Goal: Information Seeking & Learning: Learn about a topic

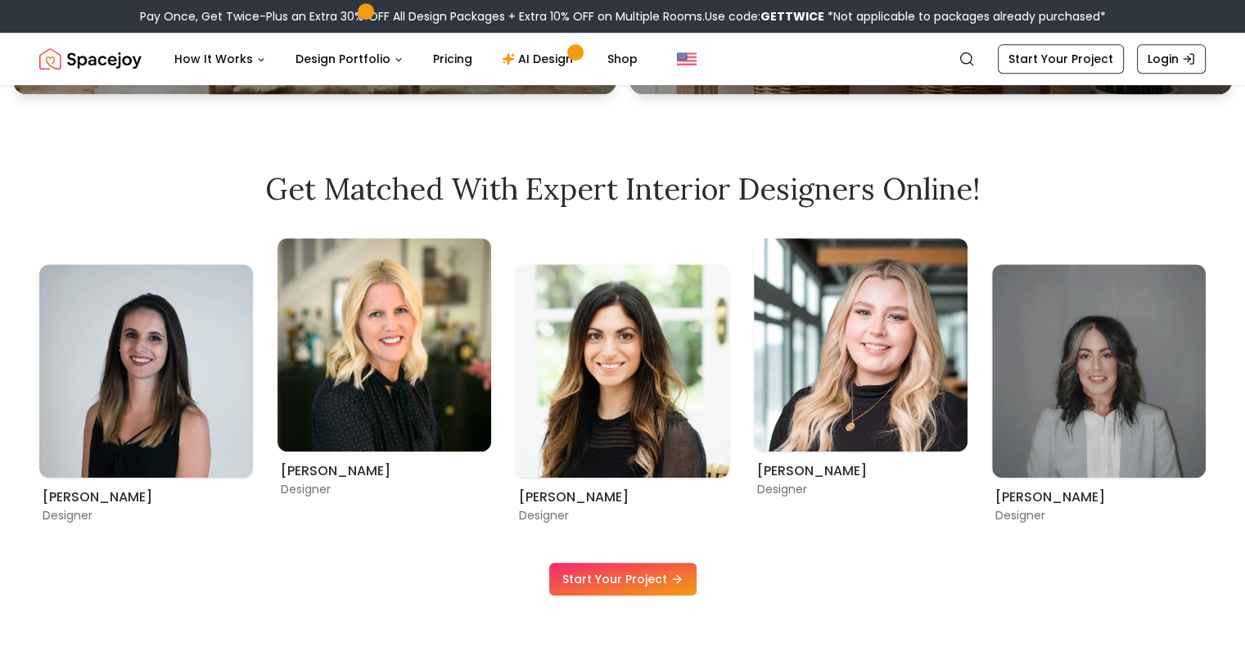
scroll to position [893, 0]
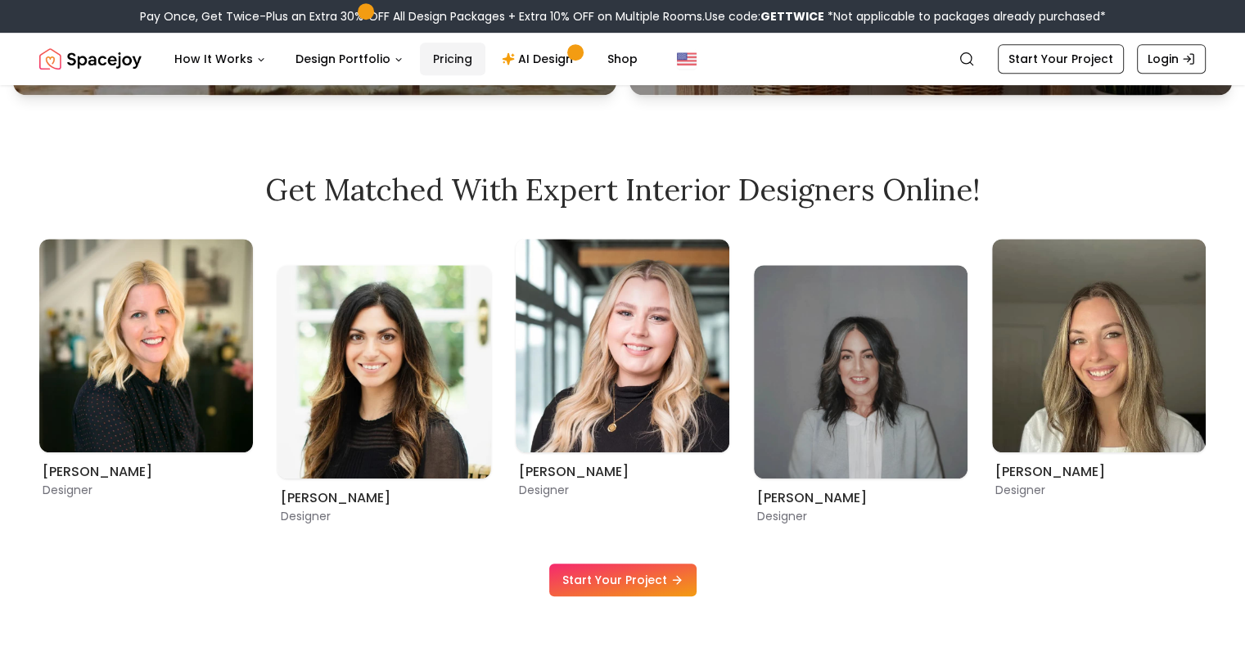
click at [439, 63] on link "Pricing" at bounding box center [452, 59] width 65 height 33
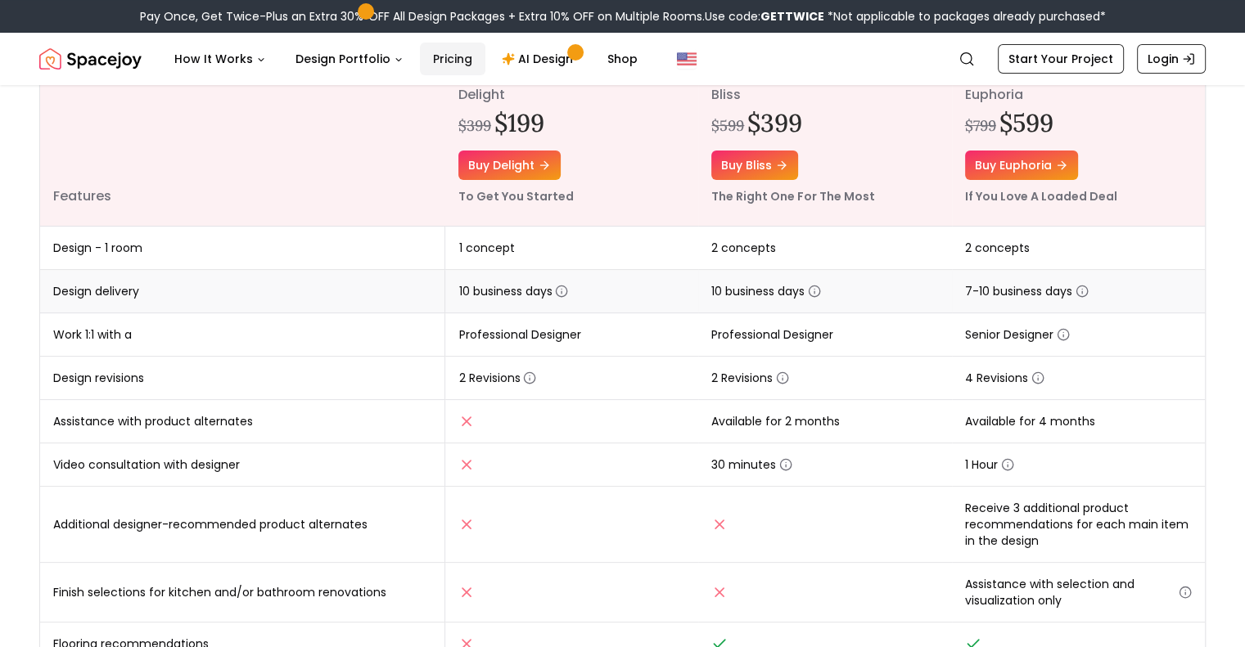
scroll to position [228, 0]
click at [783, 462] on icon "button" at bounding box center [785, 465] width 13 height 13
click at [873, 463] on td "30 minutes" at bounding box center [824, 465] width 253 height 43
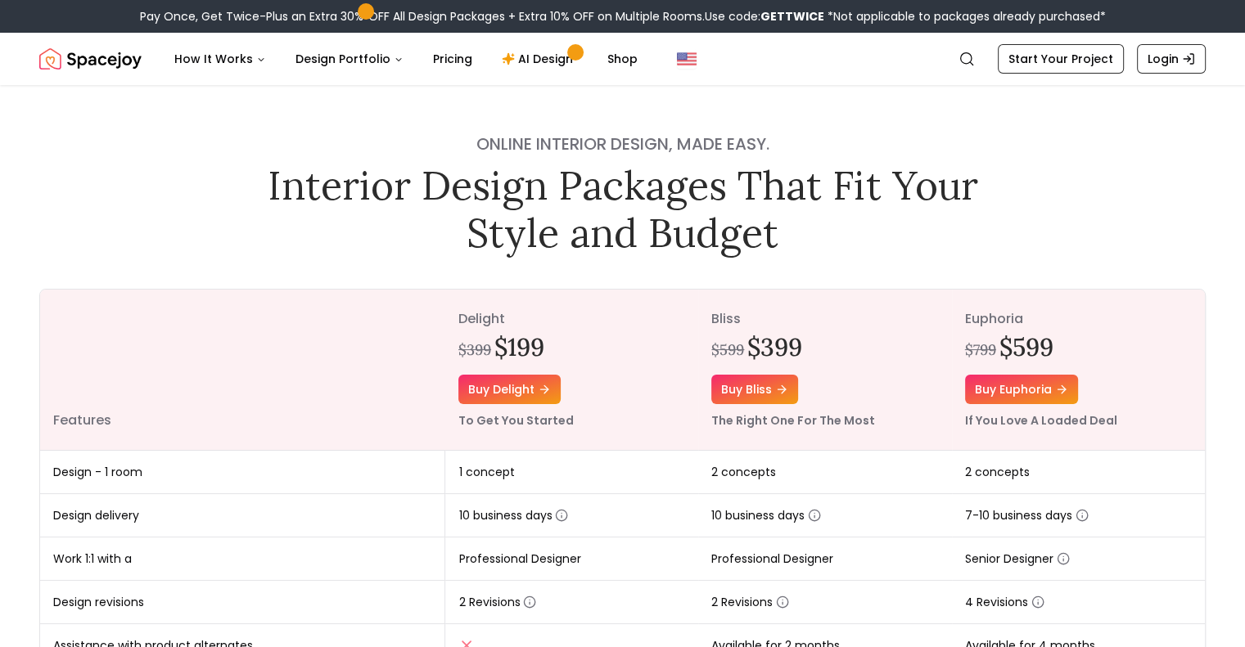
scroll to position [3, 0]
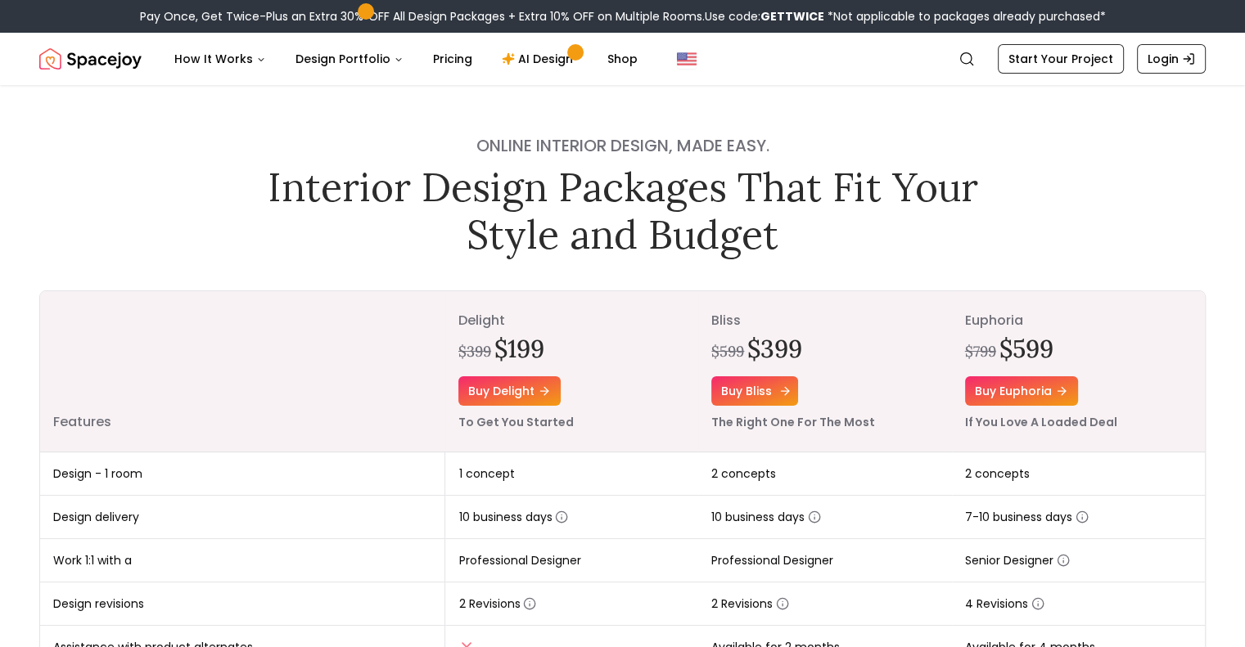
click at [769, 381] on link "Buy bliss" at bounding box center [754, 390] width 87 height 29
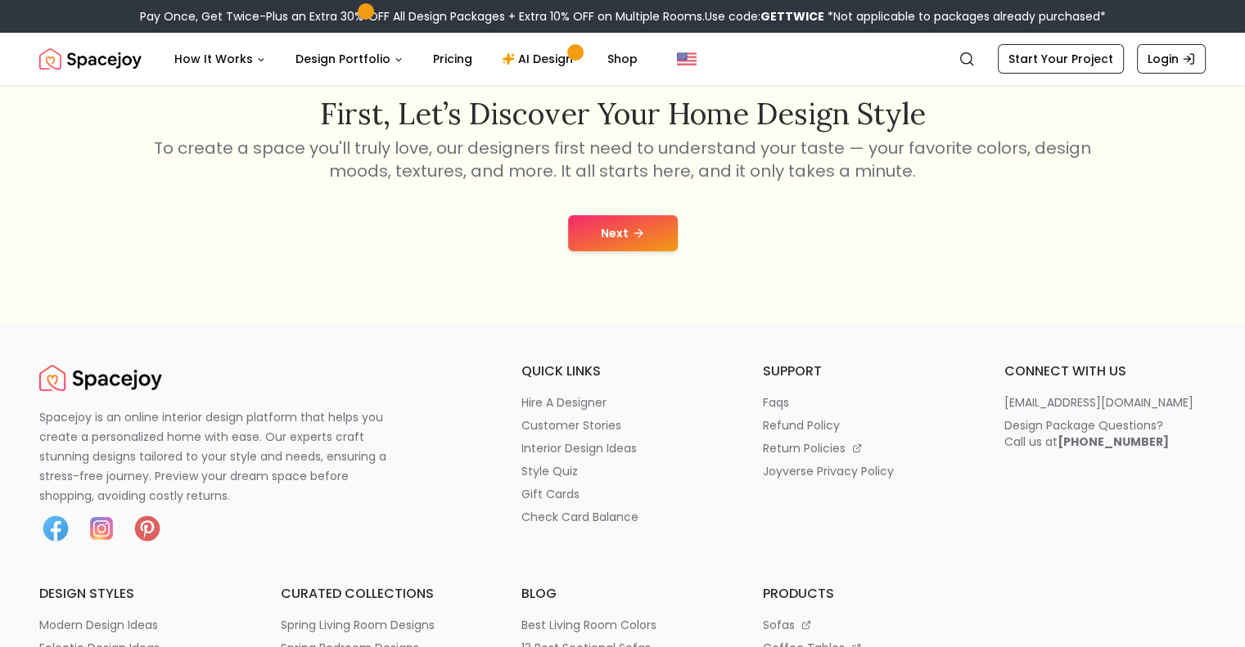
scroll to position [291, 0]
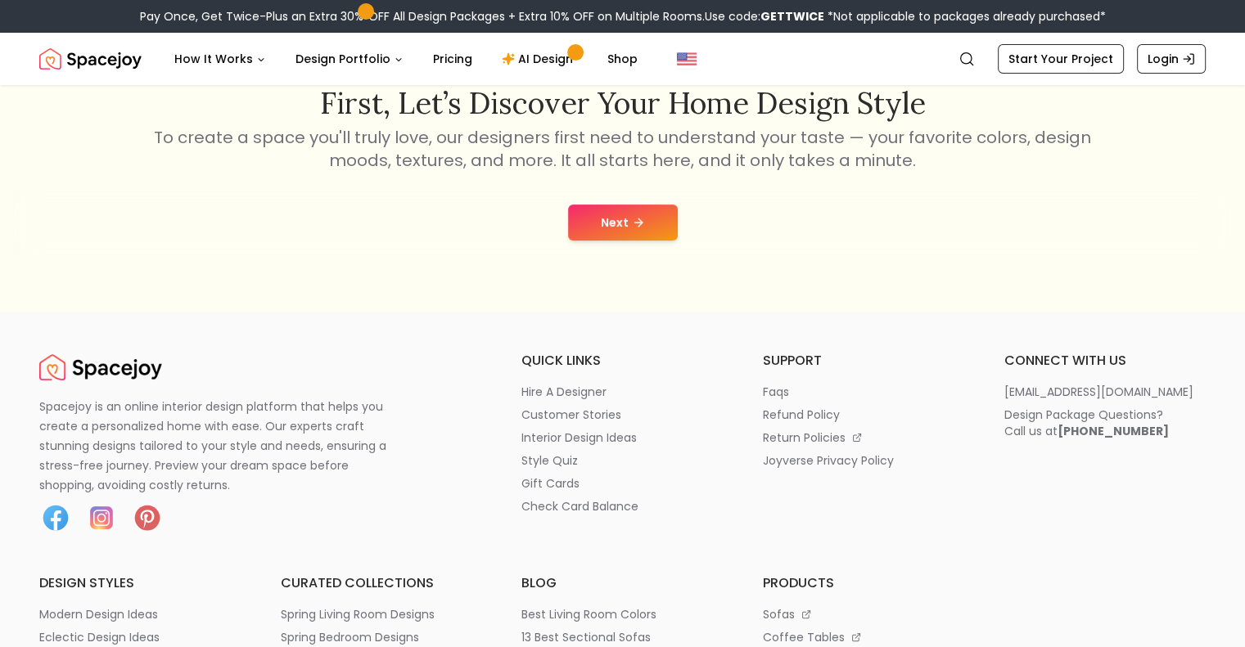
click at [602, 237] on button "Next" at bounding box center [623, 223] width 110 height 36
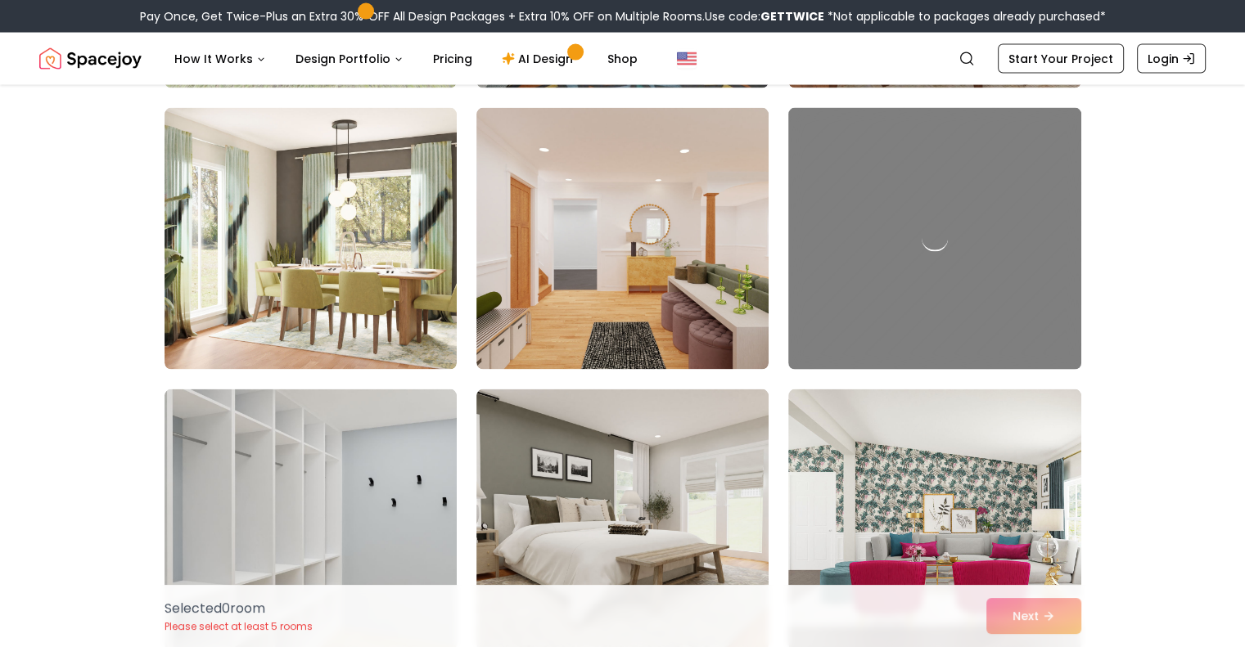
scroll to position [3499, 0]
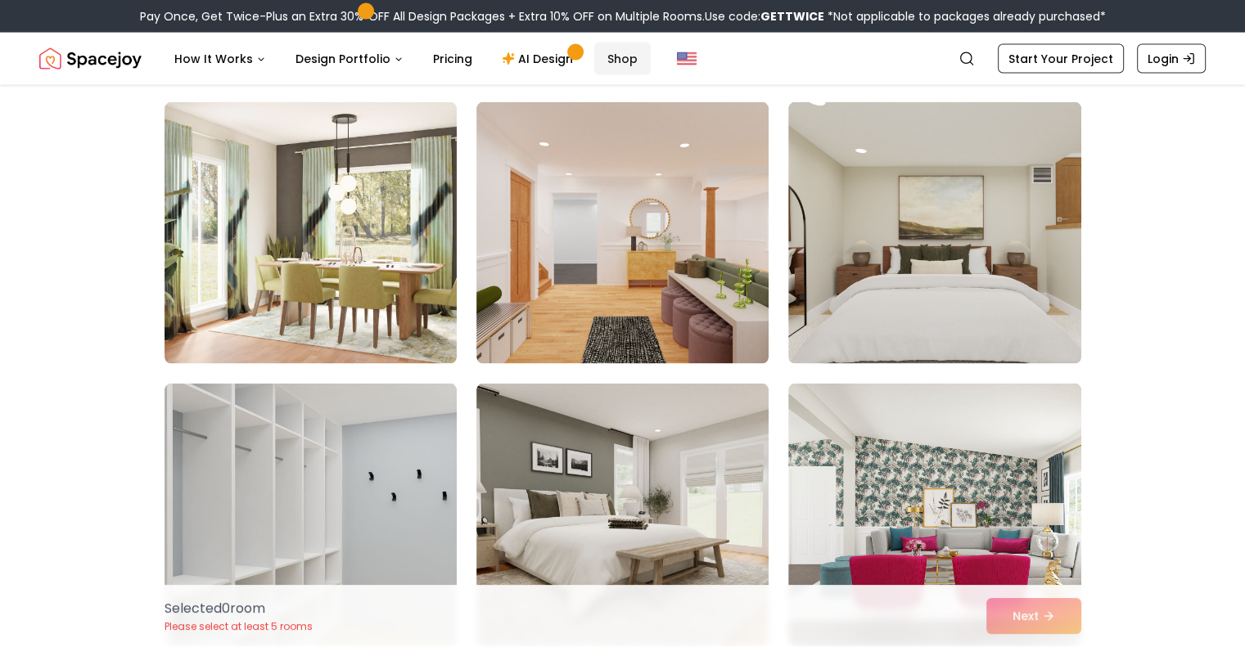
click at [613, 56] on link "Shop" at bounding box center [622, 59] width 56 height 33
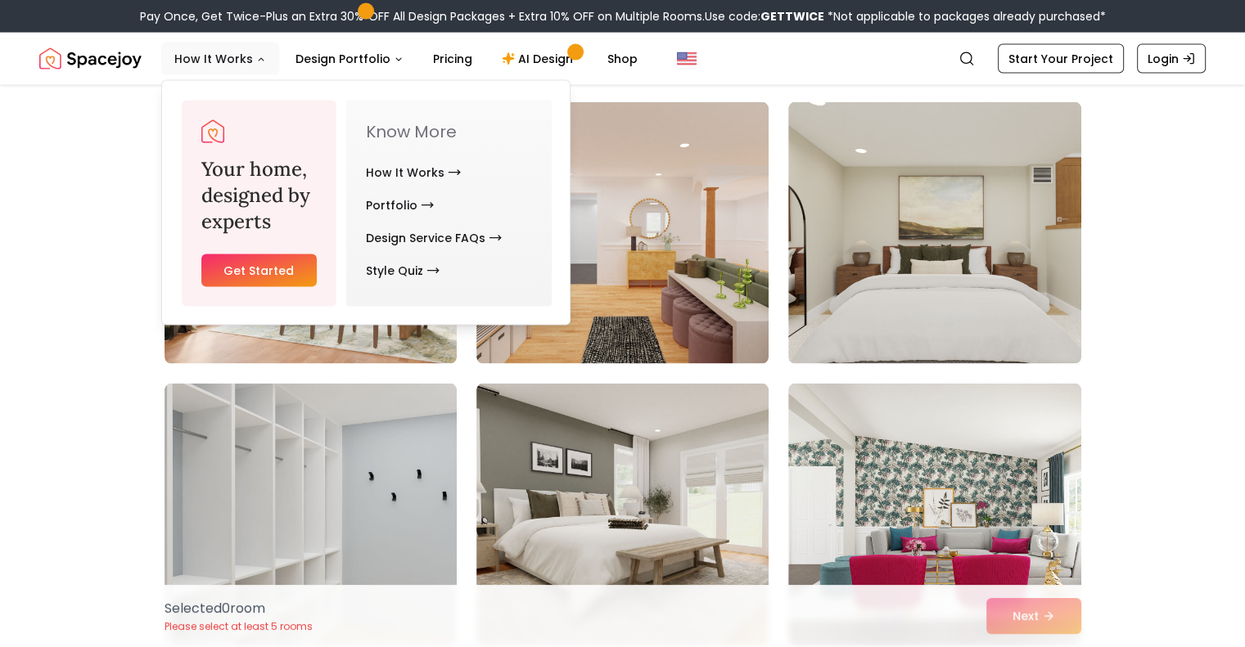
click at [220, 48] on button "How It Works" at bounding box center [220, 59] width 118 height 33
click at [457, 232] on link "Design Service FAQs" at bounding box center [434, 238] width 136 height 33
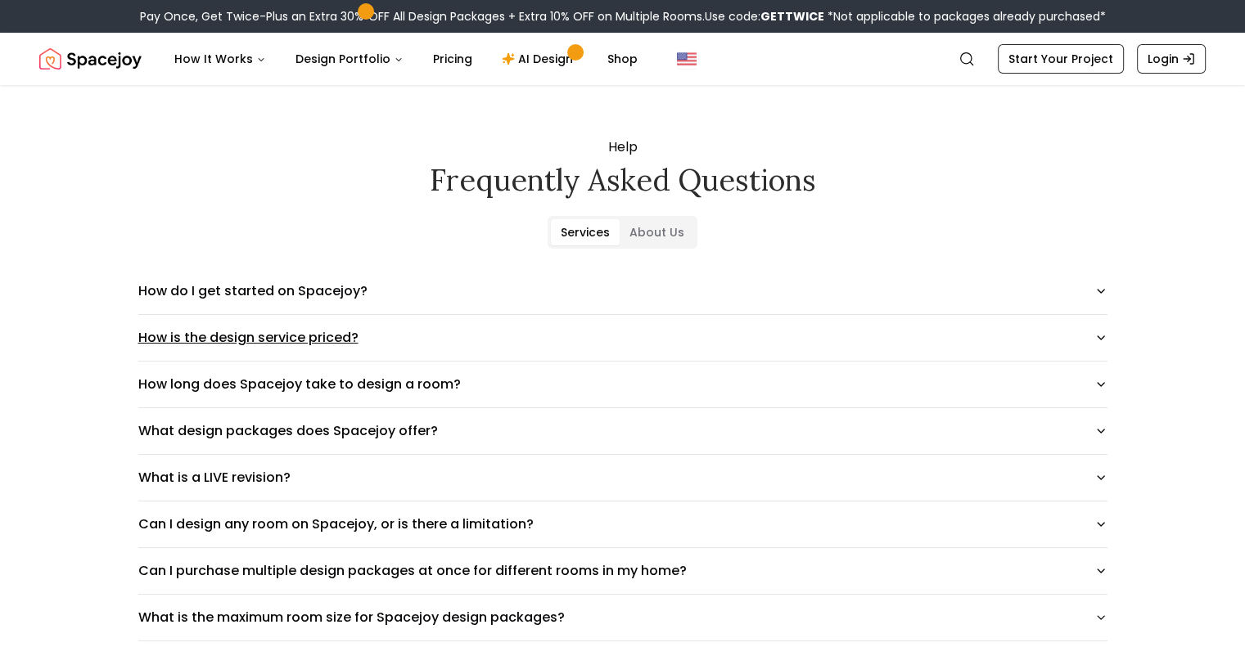
click at [1107, 336] on icon "button" at bounding box center [1100, 337] width 13 height 13
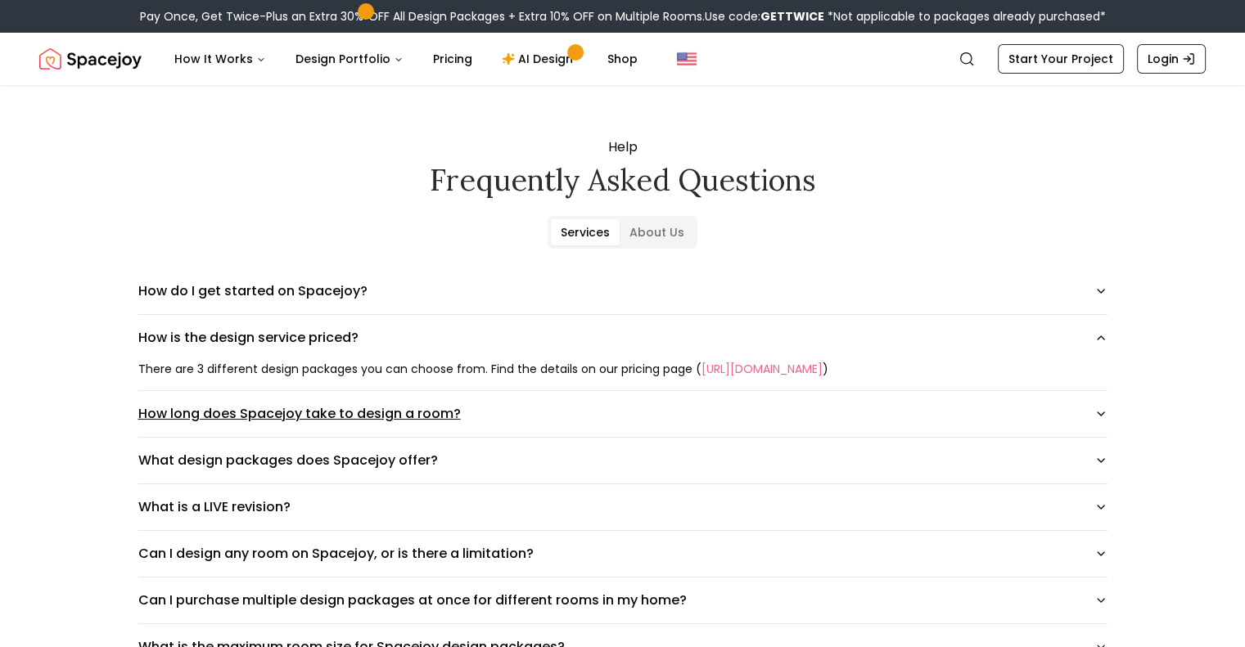
click at [1107, 430] on button "How long does Spacejoy take to design a room?" at bounding box center [622, 414] width 969 height 46
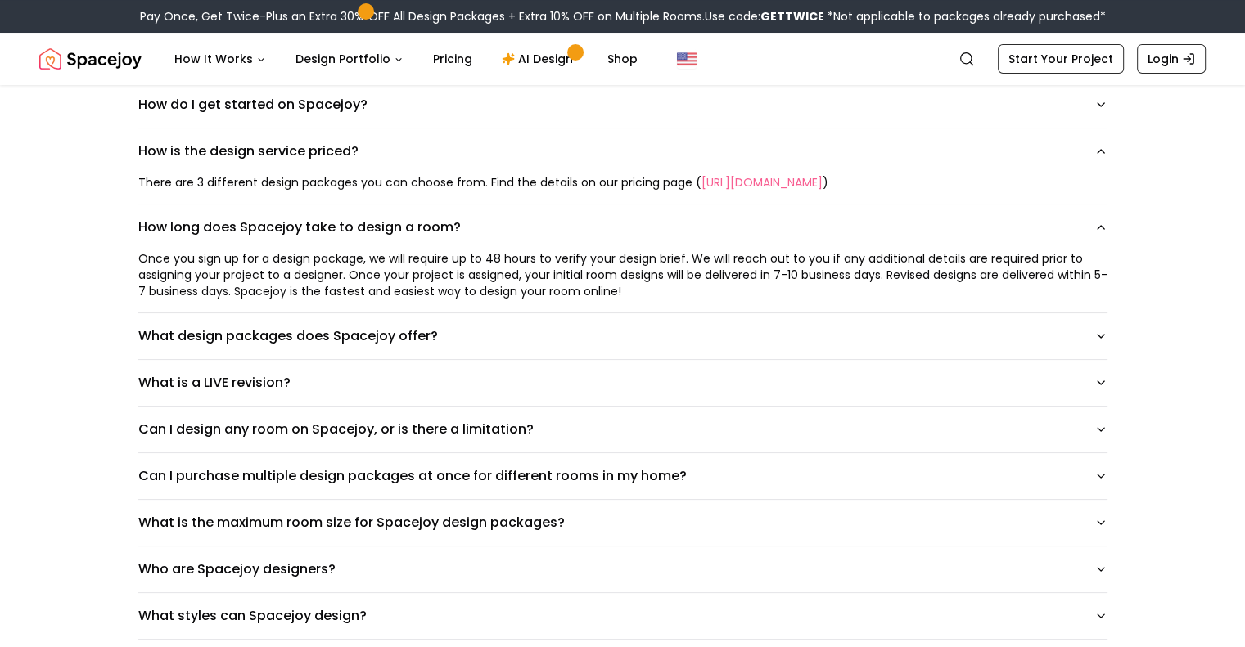
scroll to position [187, 0]
click at [1107, 330] on icon "button" at bounding box center [1100, 336] width 13 height 13
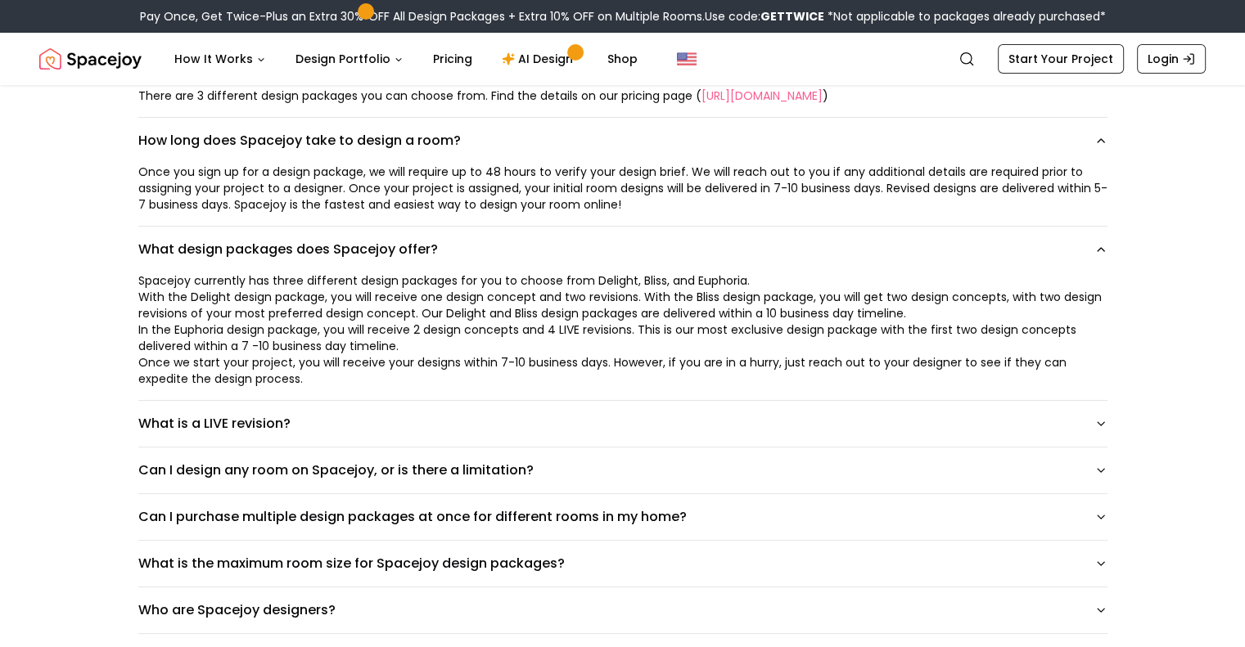
scroll to position [317, 0]
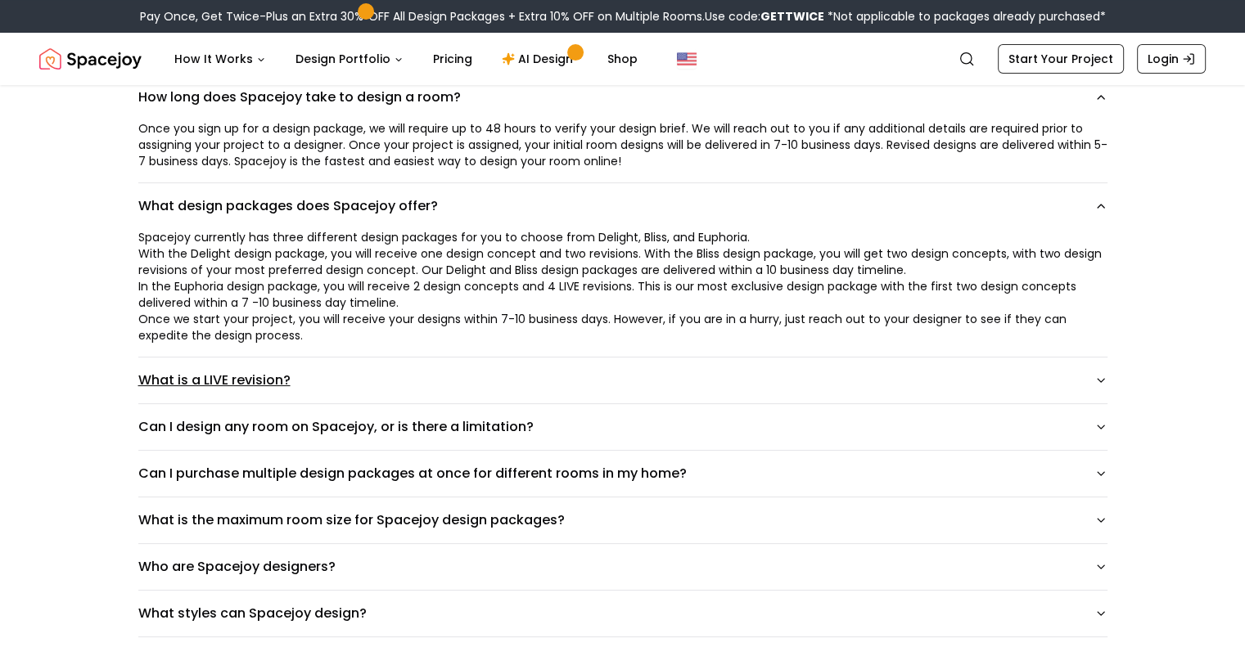
click at [1104, 379] on icon "button" at bounding box center [1100, 380] width 7 height 3
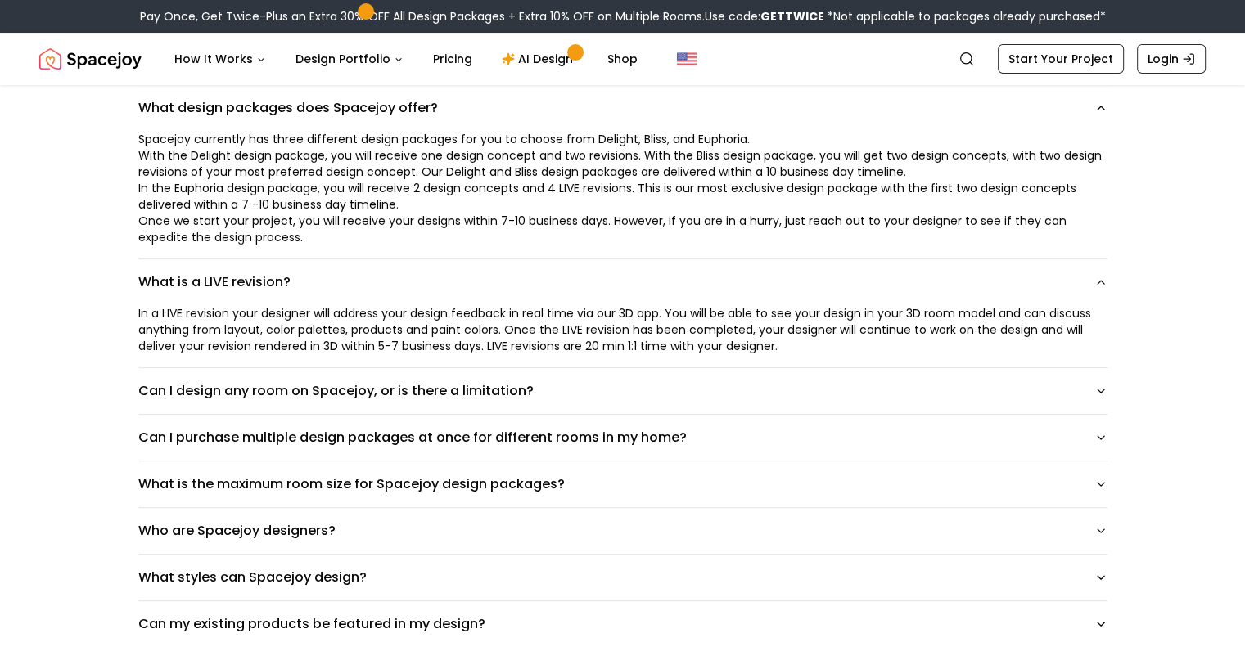
scroll to position [416, 0]
click at [1107, 388] on icon "button" at bounding box center [1100, 390] width 13 height 13
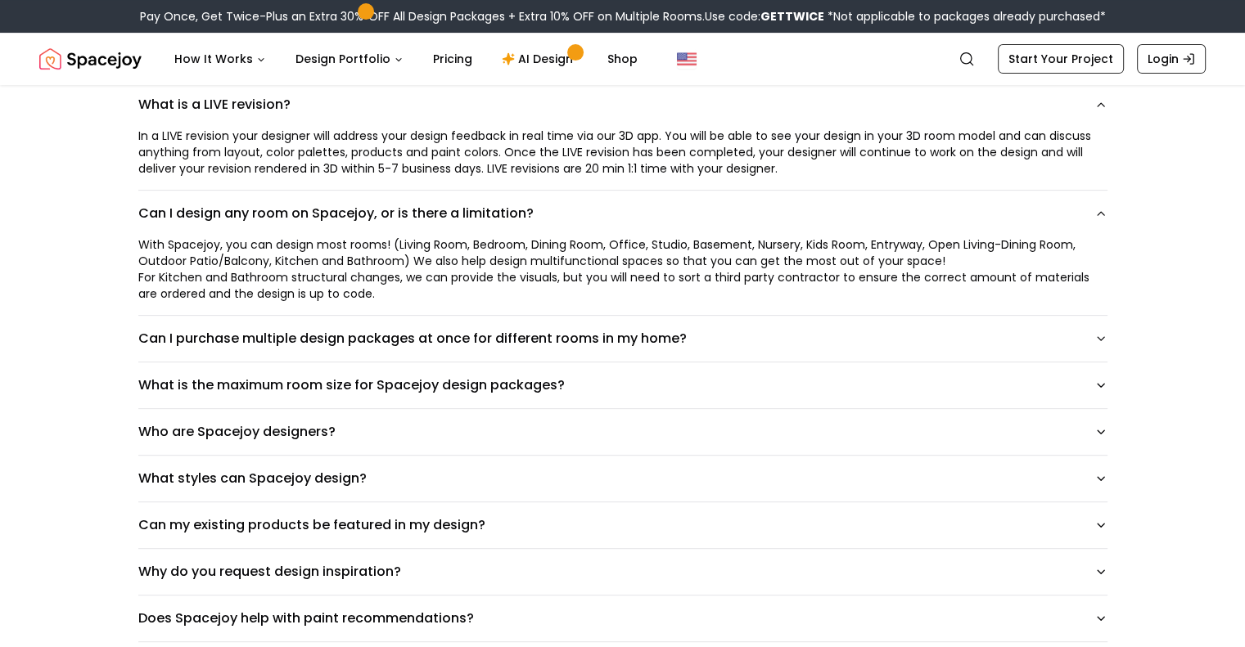
scroll to position [645, 0]
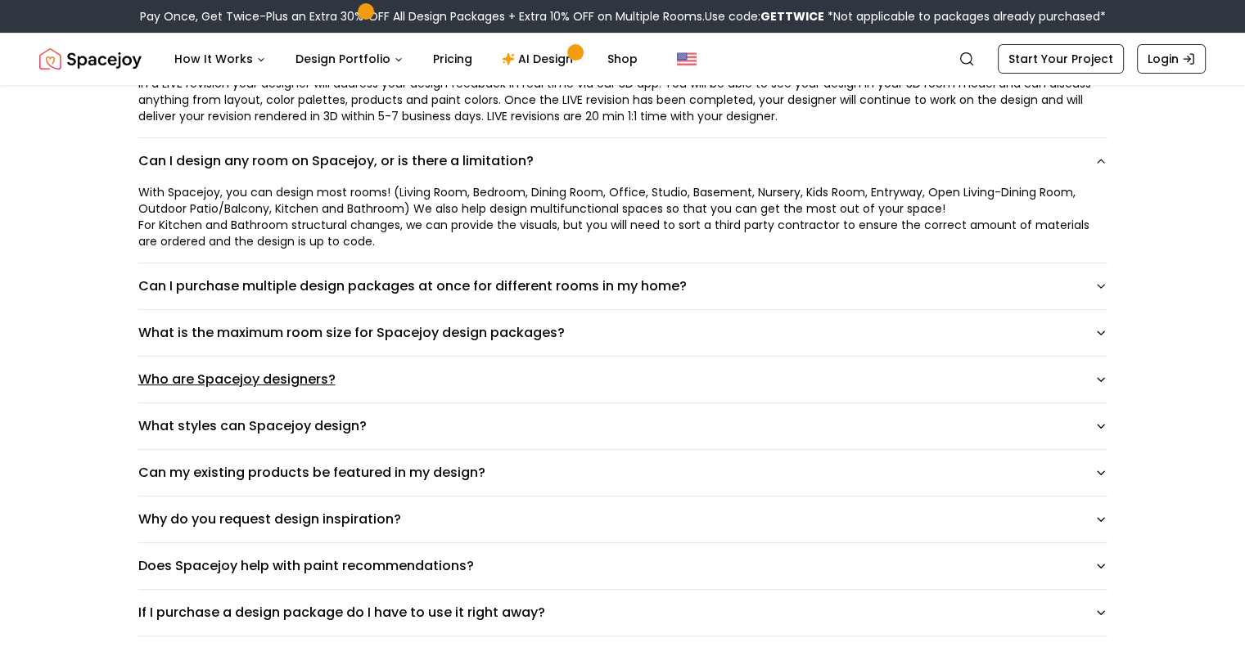
click at [1107, 381] on icon "button" at bounding box center [1100, 379] width 13 height 13
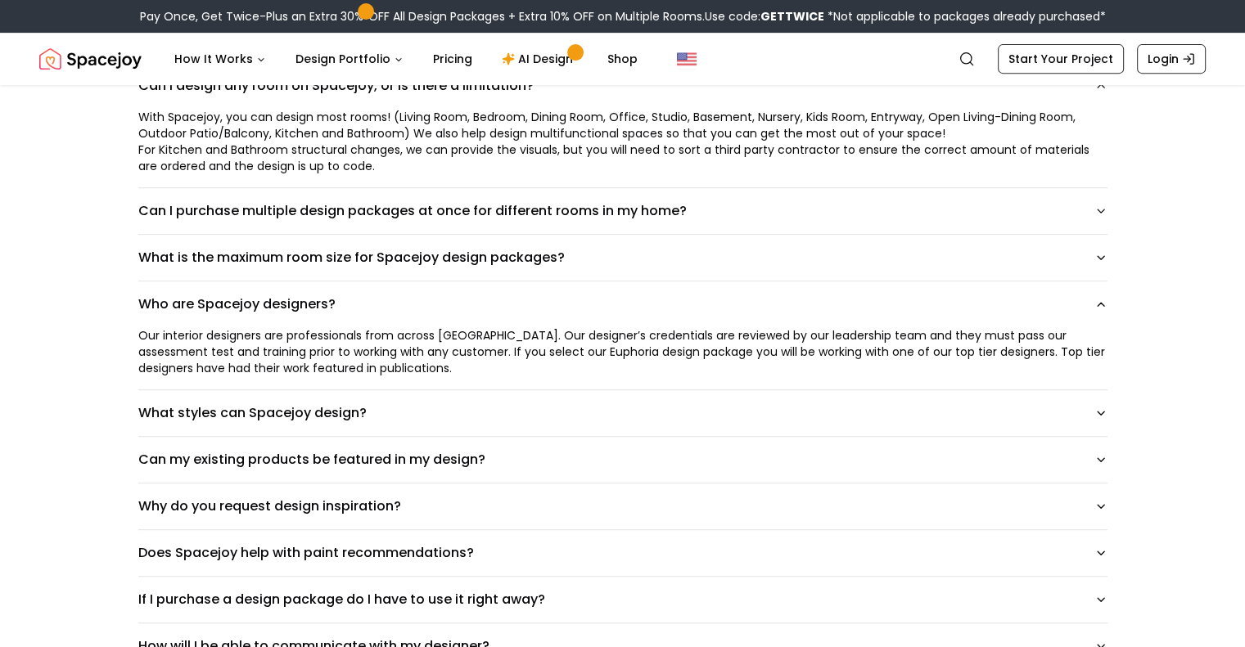
scroll to position [720, 0]
click at [1107, 403] on button "What styles can Spacejoy design?" at bounding box center [622, 413] width 969 height 46
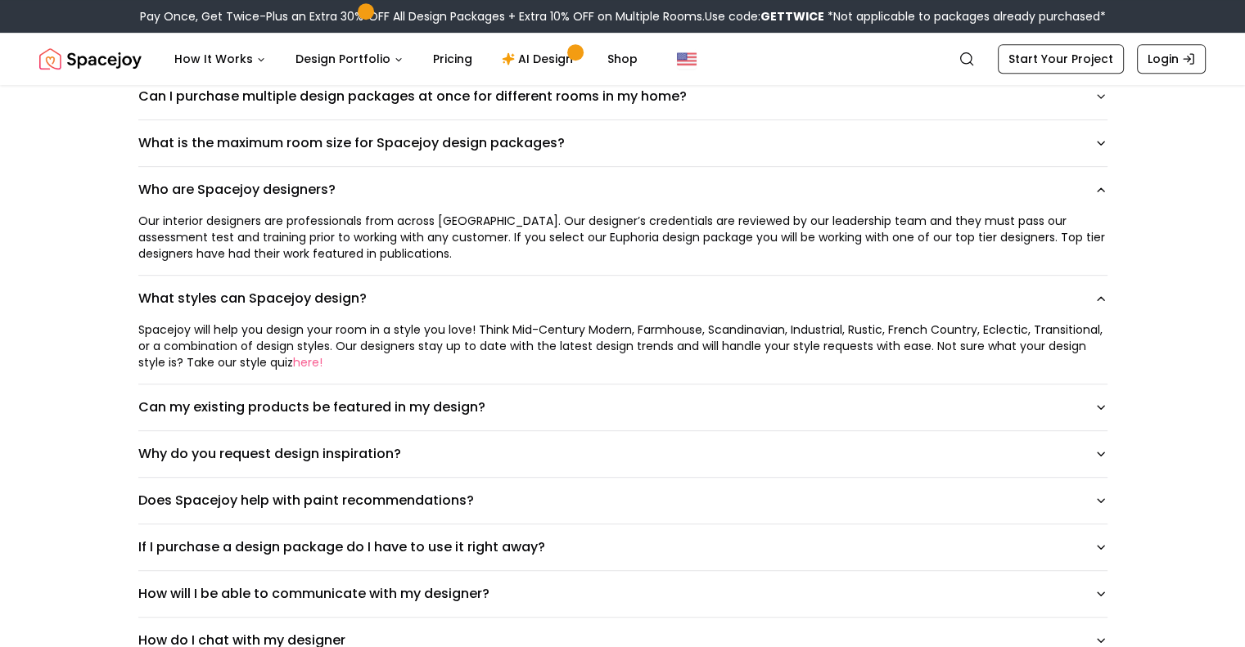
scroll to position [840, 0]
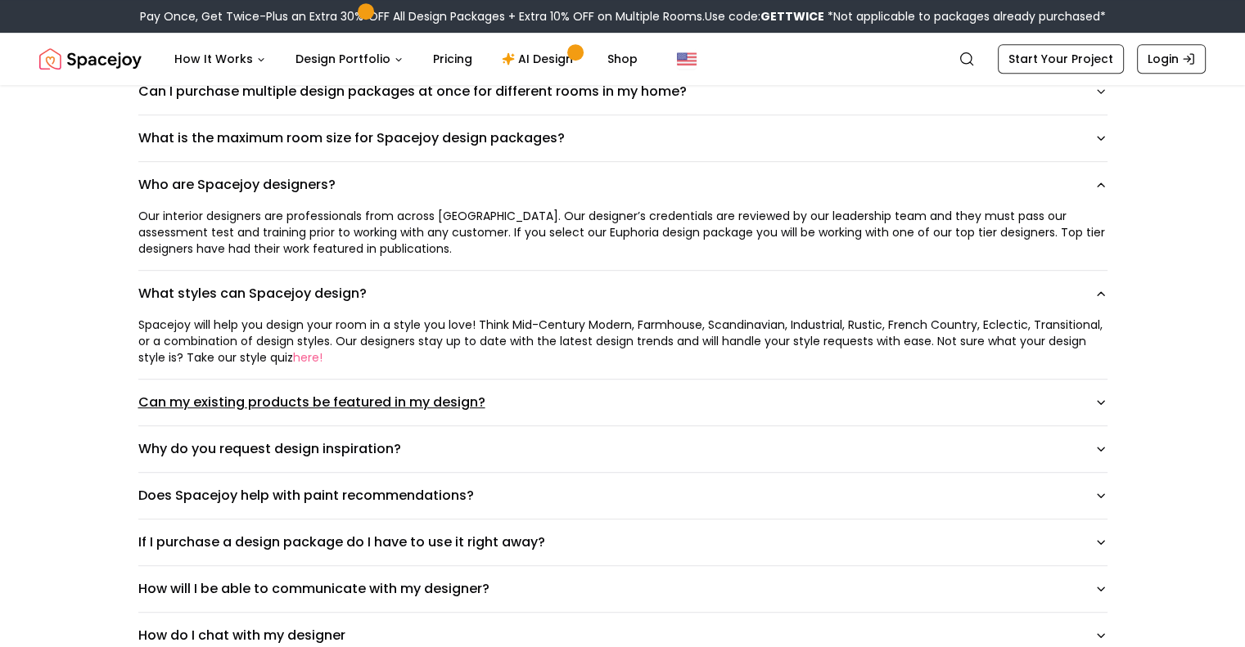
click at [1107, 391] on button "Can my existing products be featured in my design?" at bounding box center [622, 403] width 969 height 46
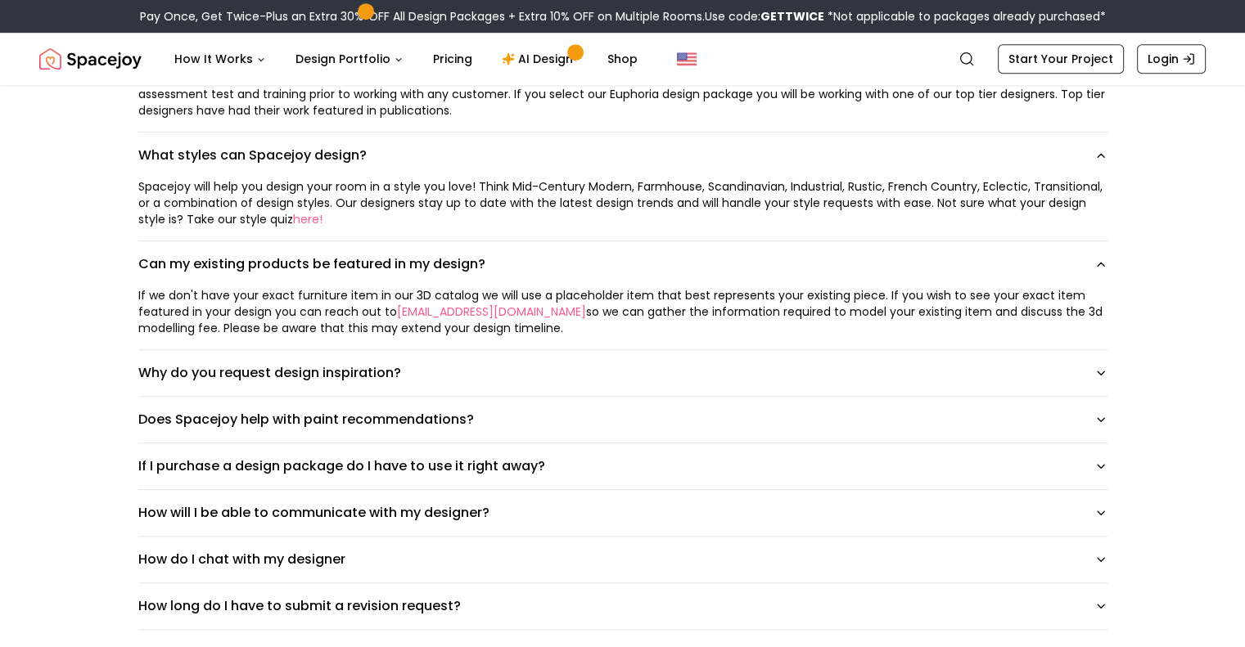
scroll to position [982, 0]
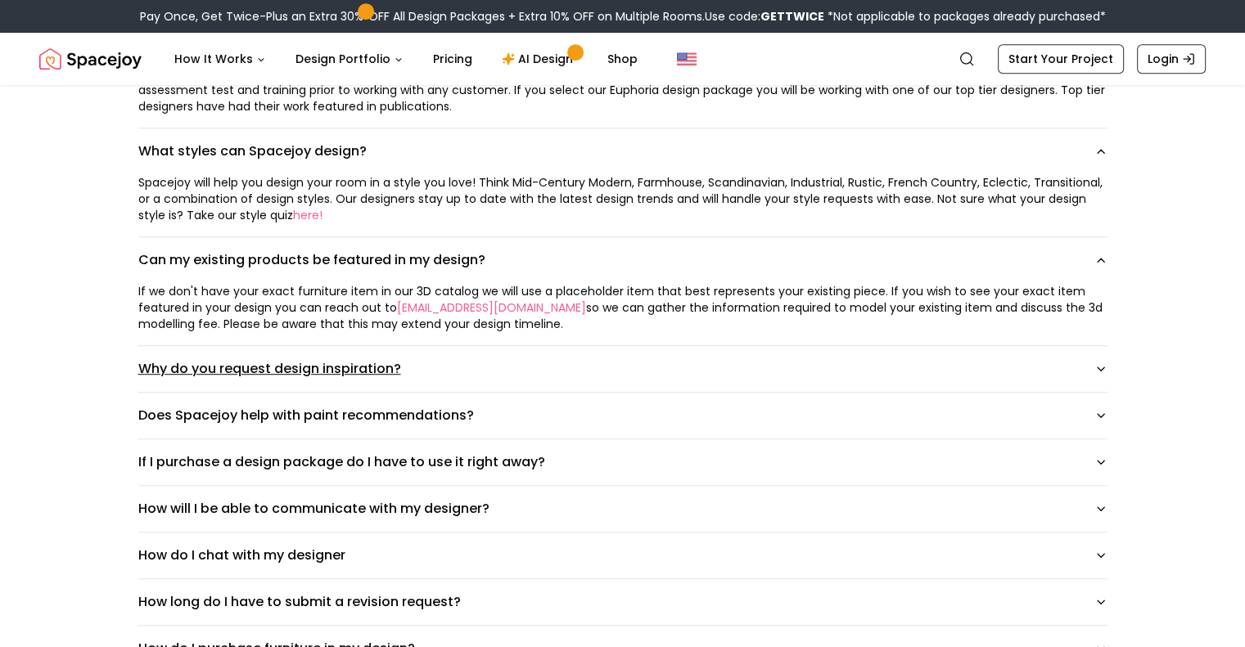
click at [1106, 364] on icon "button" at bounding box center [1100, 369] width 13 height 13
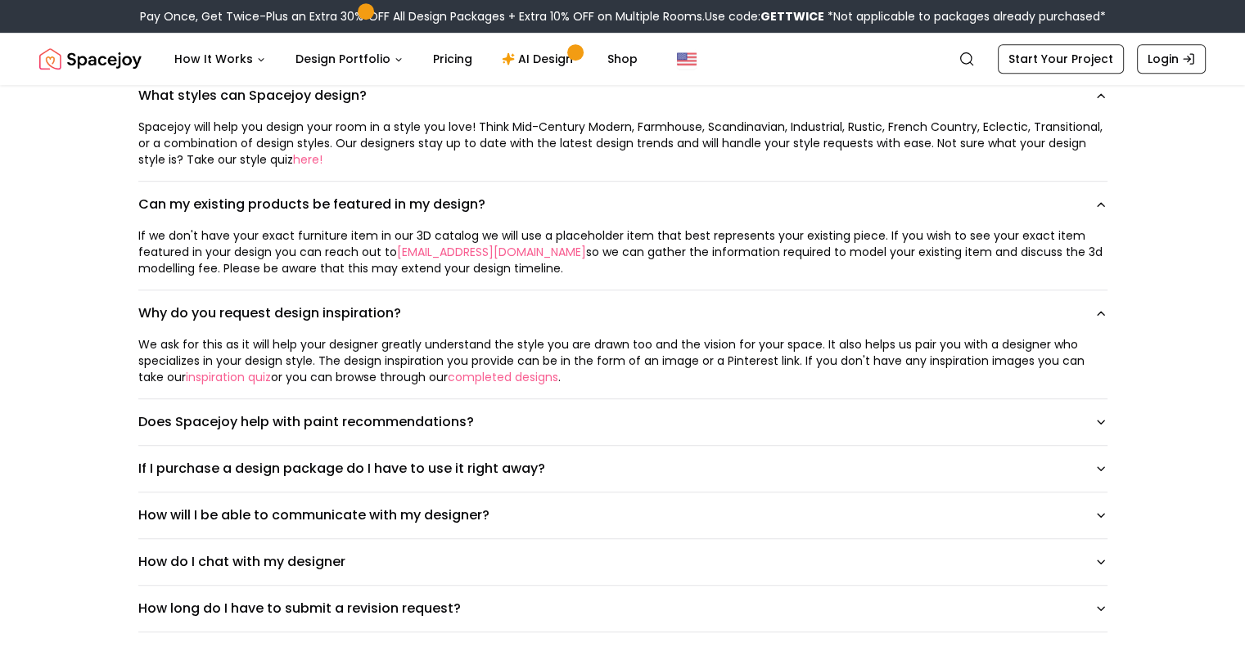
scroll to position [1041, 0]
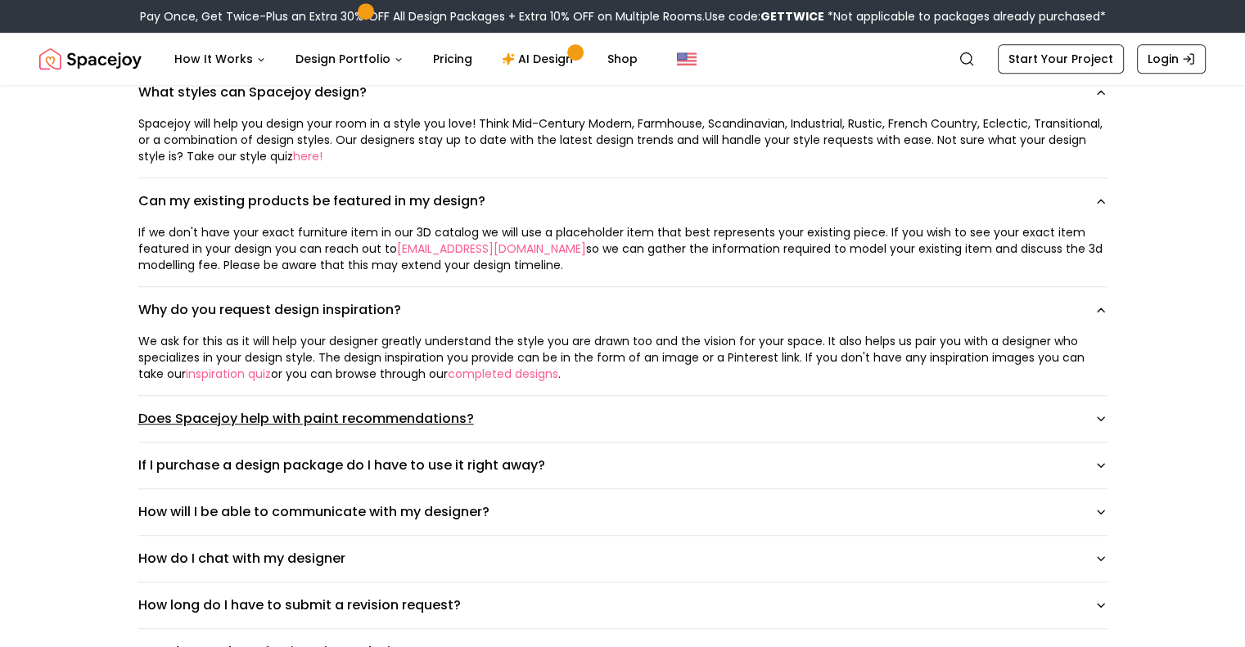
click at [1106, 413] on icon "button" at bounding box center [1100, 418] width 13 height 13
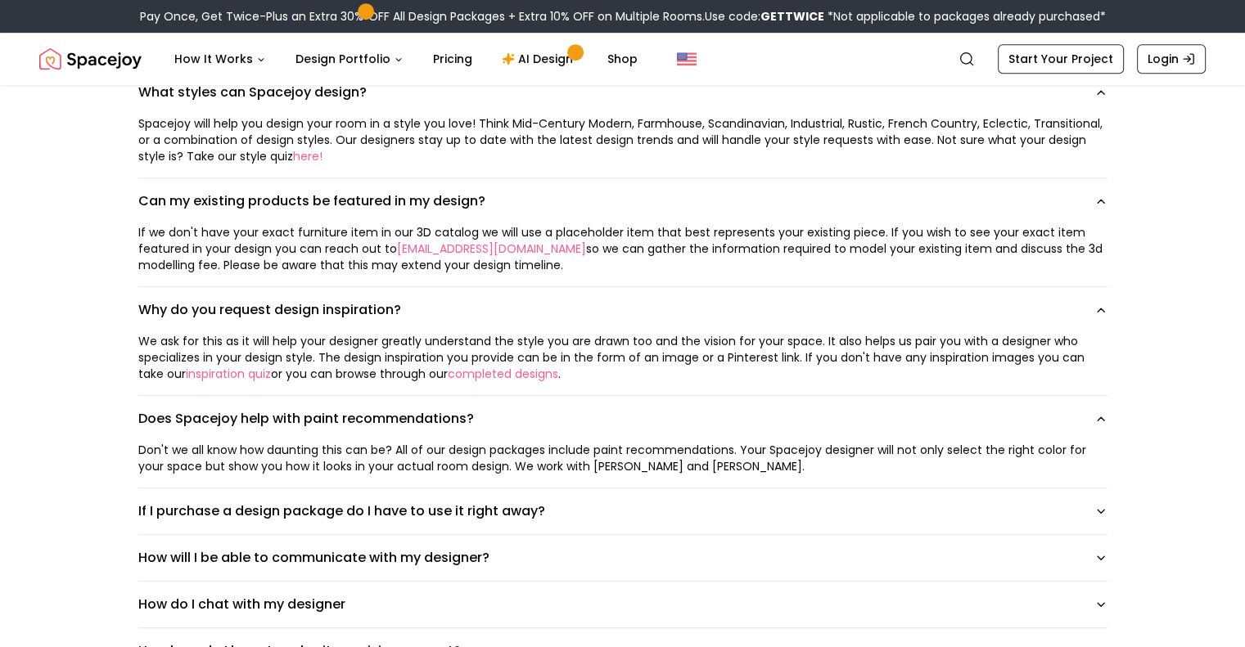
scroll to position [1184, 0]
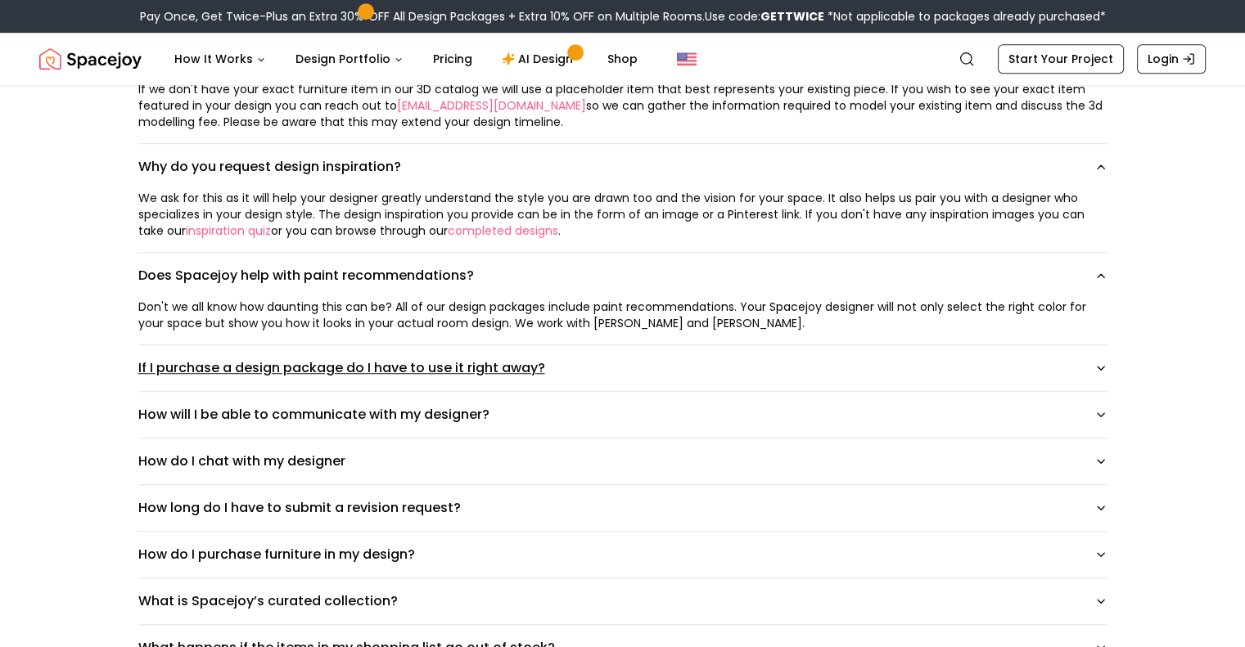
click at [1104, 367] on icon "button" at bounding box center [1100, 368] width 7 height 3
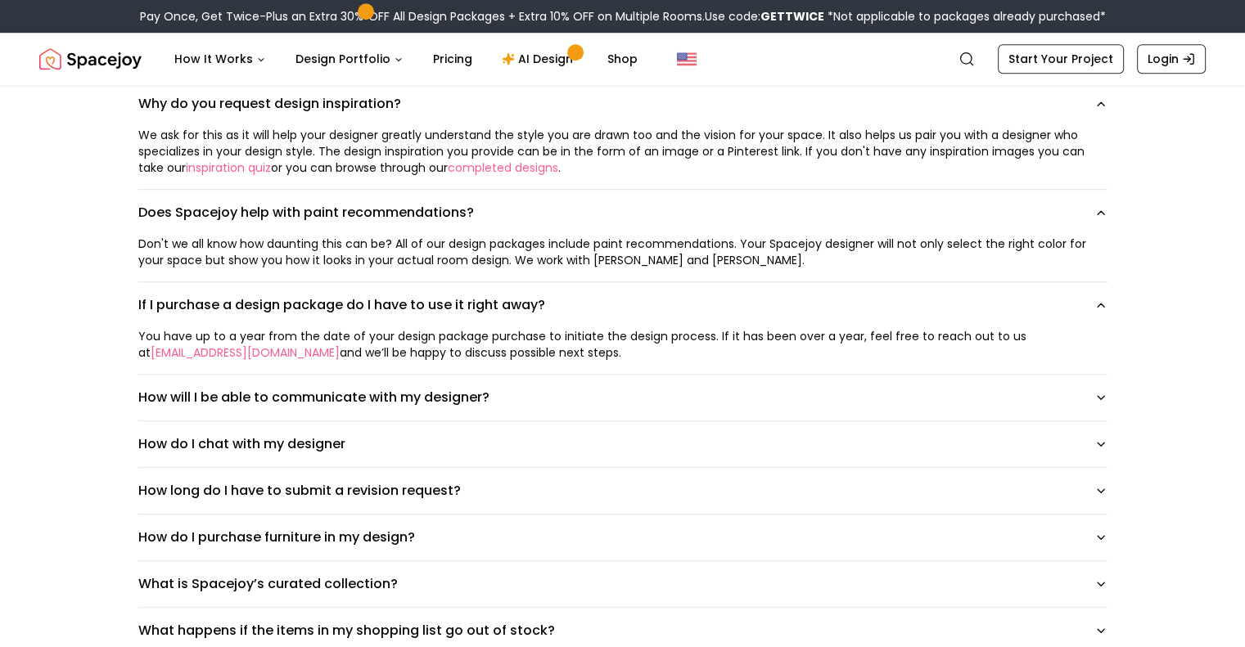
scroll to position [1247, 0]
click at [1104, 396] on icon "button" at bounding box center [1100, 397] width 7 height 3
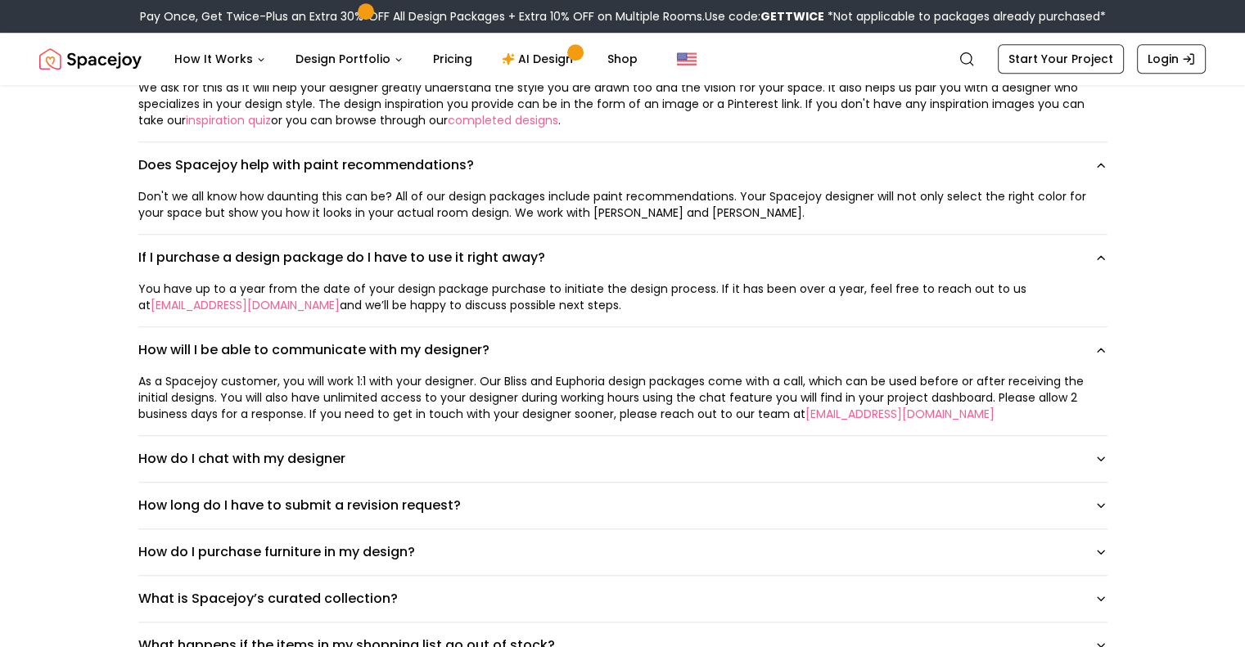
scroll to position [1295, 0]
click at [1107, 452] on icon "button" at bounding box center [1100, 458] width 13 height 13
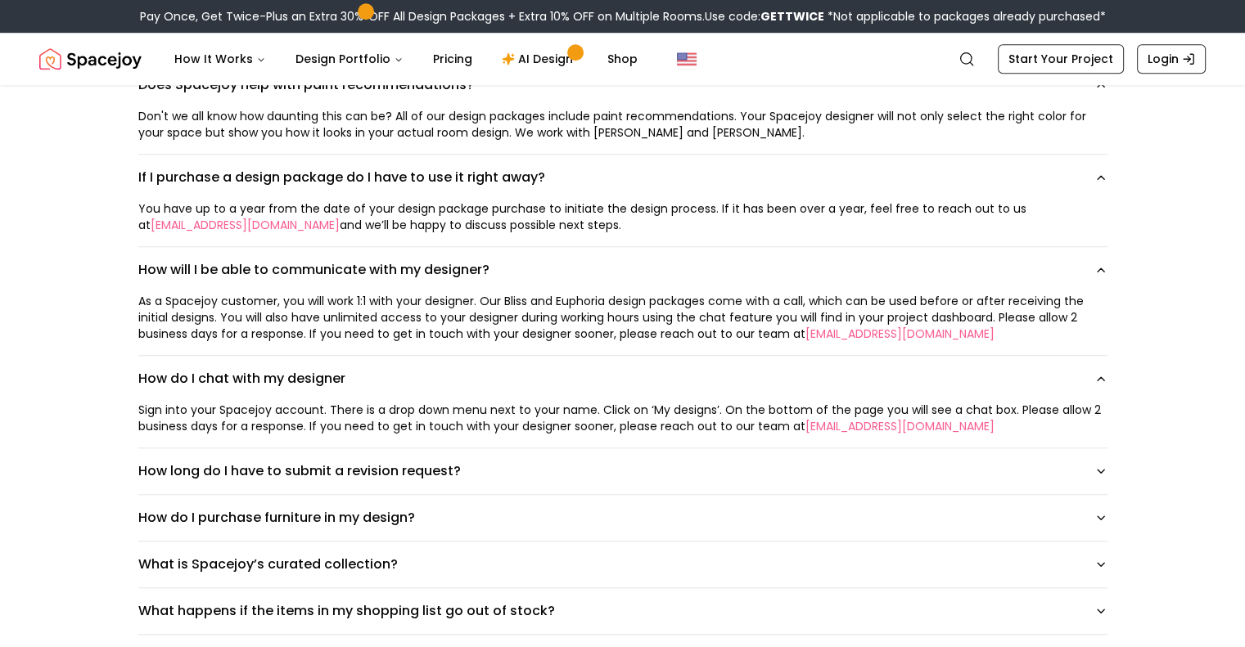
scroll to position [1377, 0]
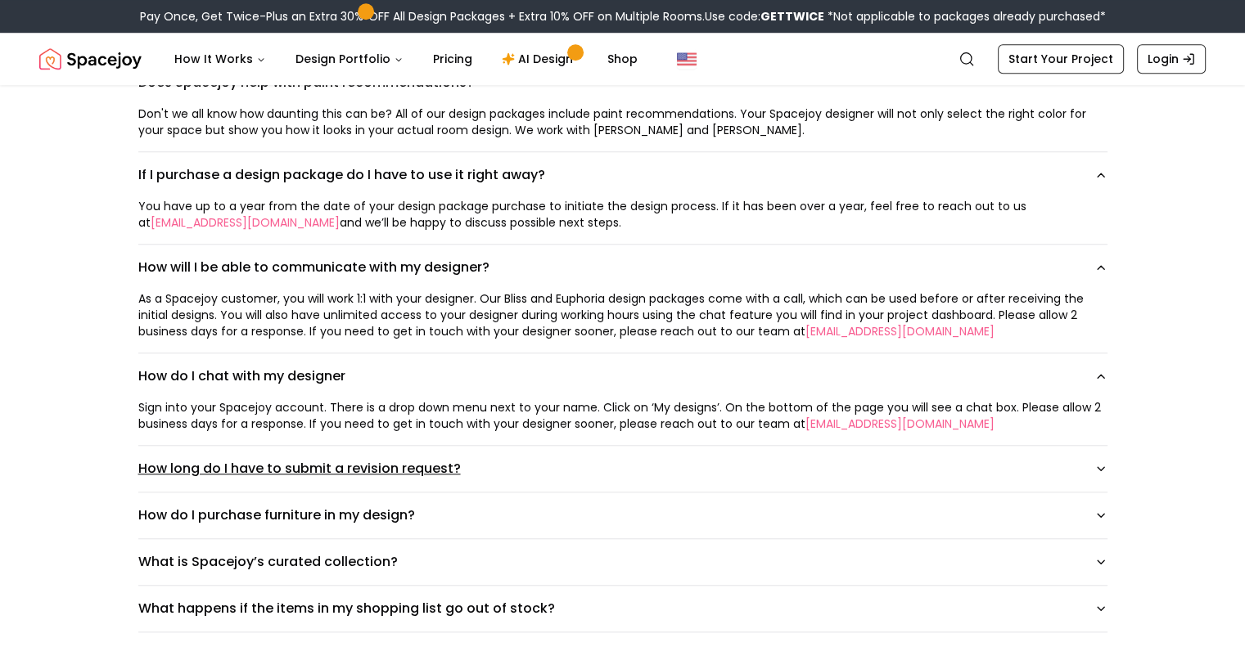
click at [1105, 464] on button "How long do I have to submit a revision request?" at bounding box center [622, 469] width 969 height 46
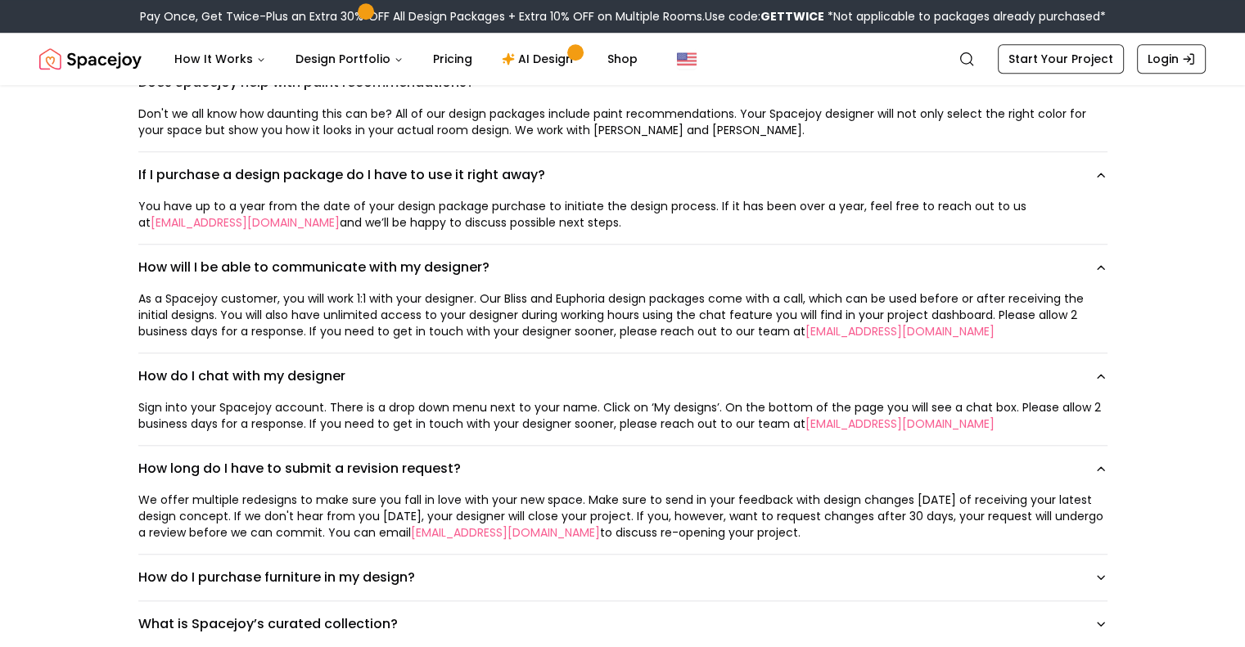
scroll to position [1440, 0]
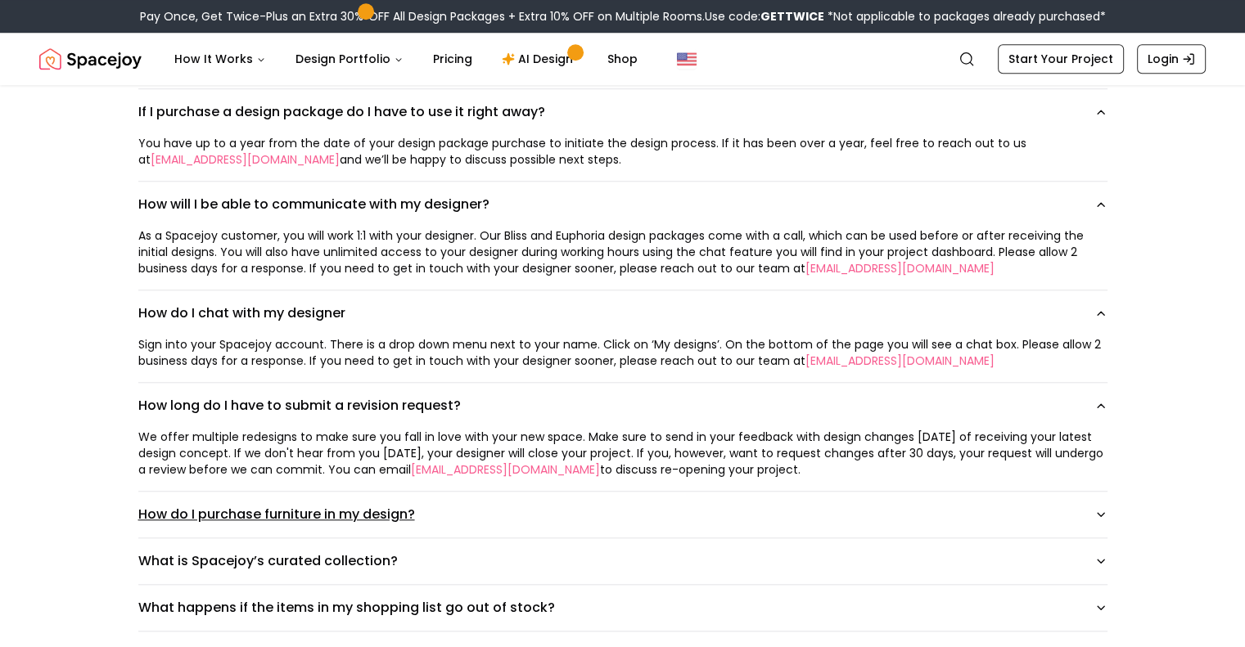
click at [1106, 518] on button "How do I purchase furniture in my design?" at bounding box center [622, 515] width 969 height 46
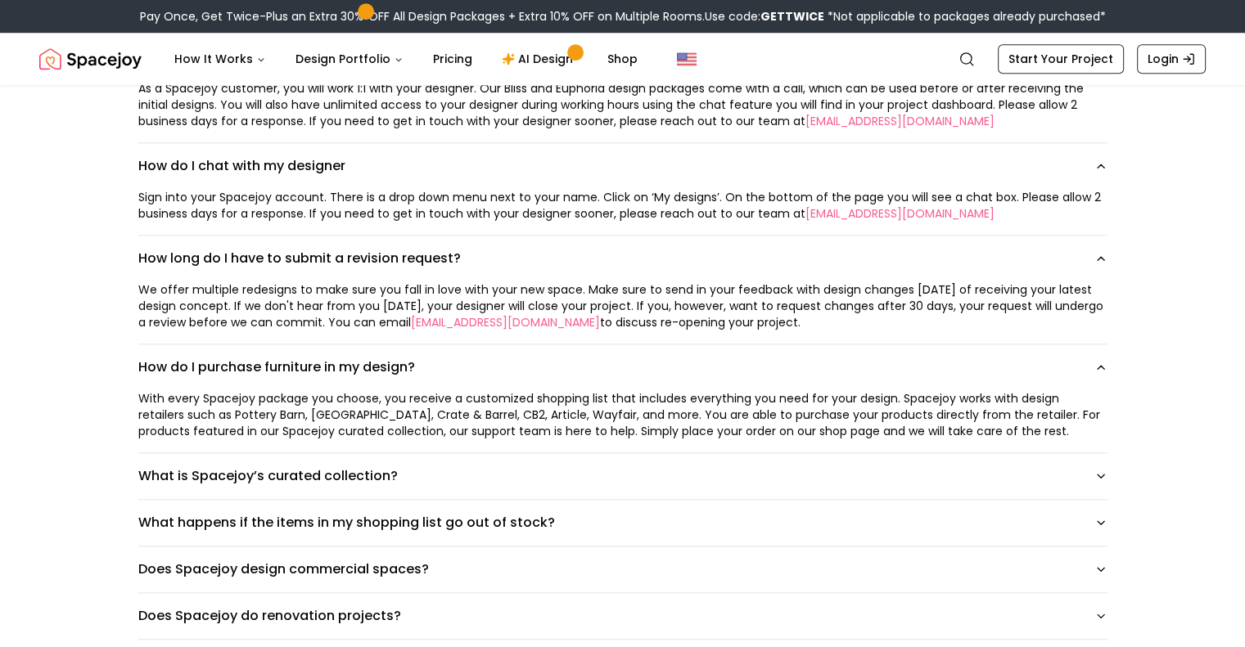
scroll to position [1589, 0]
click at [1107, 468] on icon "button" at bounding box center [1100, 474] width 13 height 13
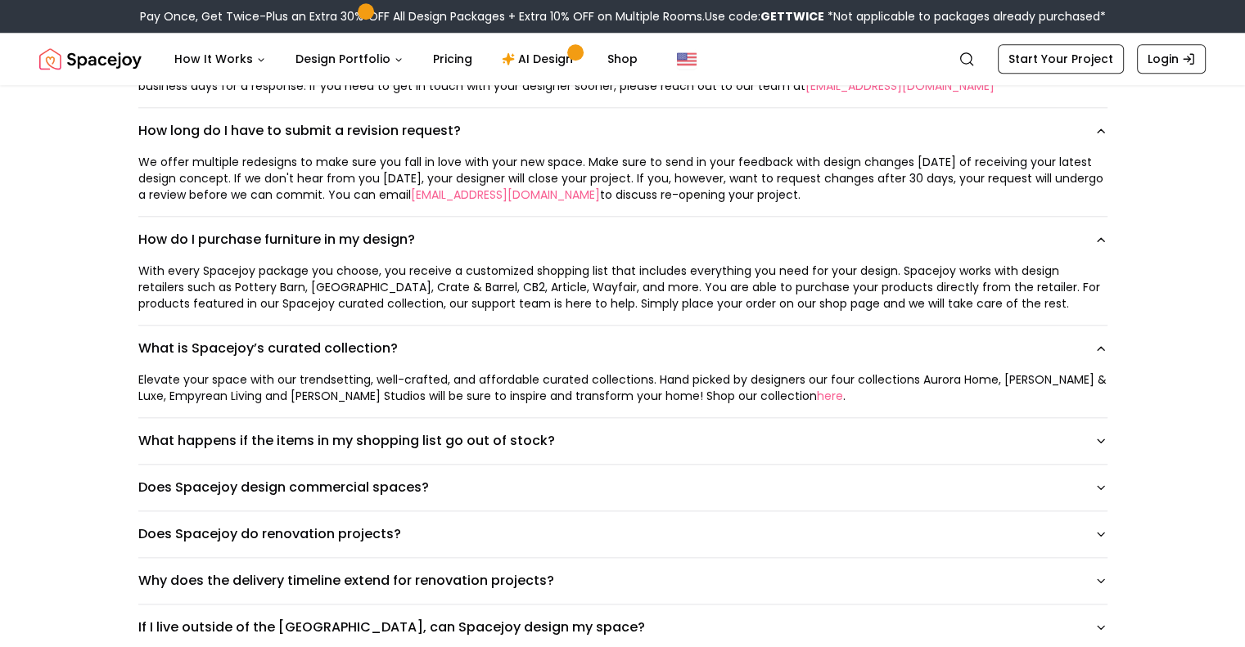
scroll to position [1727, 0]
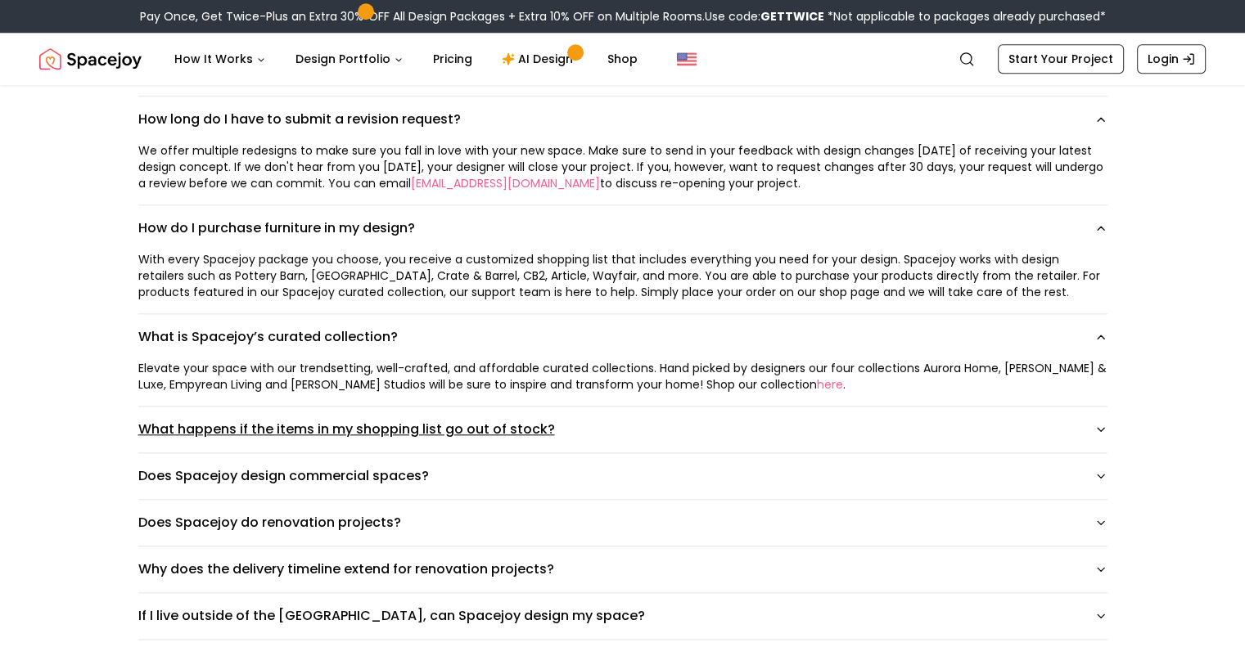
click at [1107, 425] on icon "button" at bounding box center [1100, 429] width 13 height 13
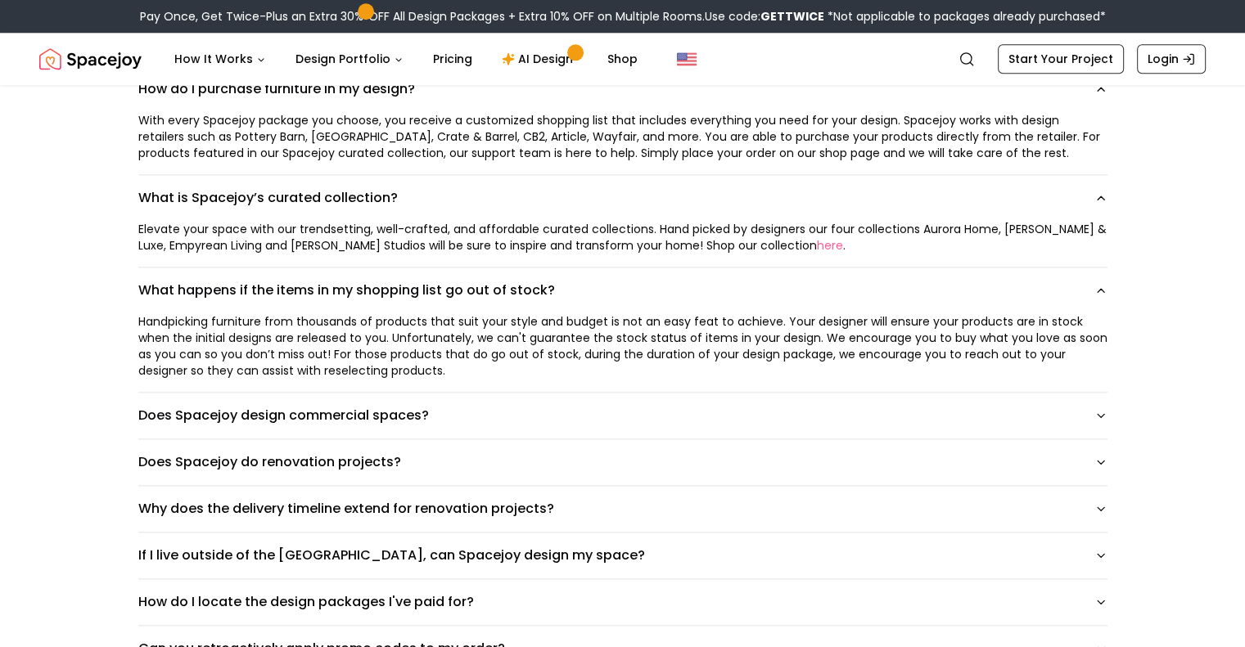
scroll to position [1946, 0]
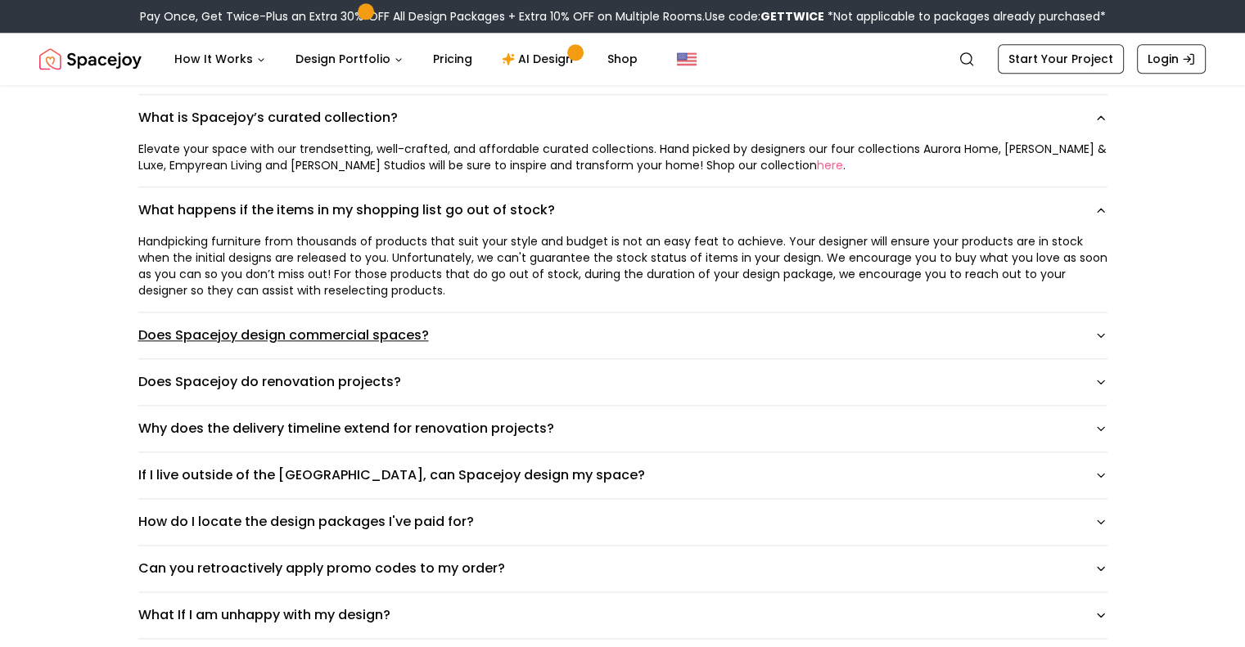
click at [1107, 331] on icon "button" at bounding box center [1100, 335] width 13 height 13
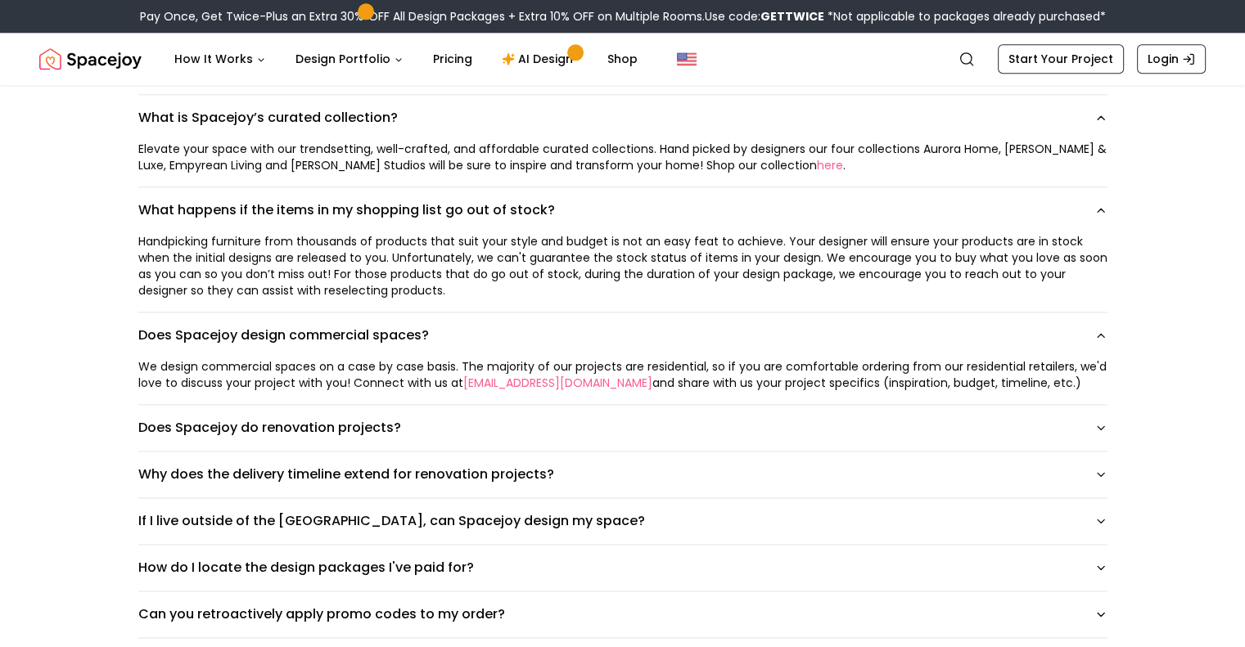
scroll to position [2012, 0]
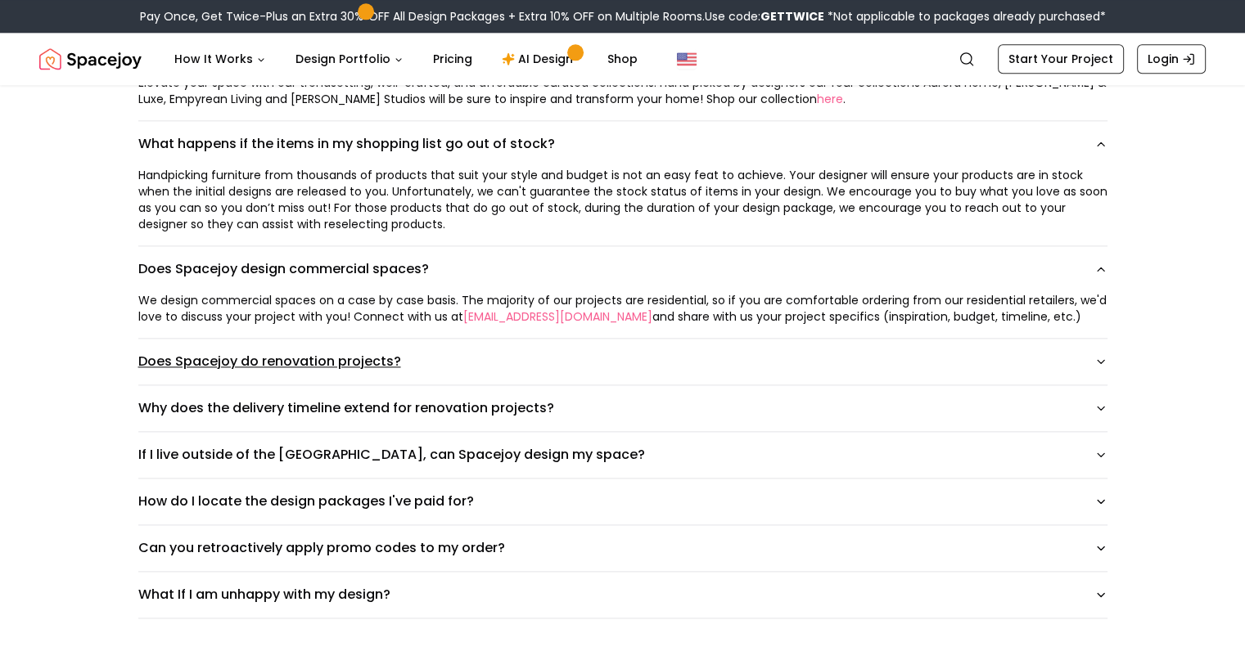
click at [1107, 355] on icon "button" at bounding box center [1100, 361] width 13 height 13
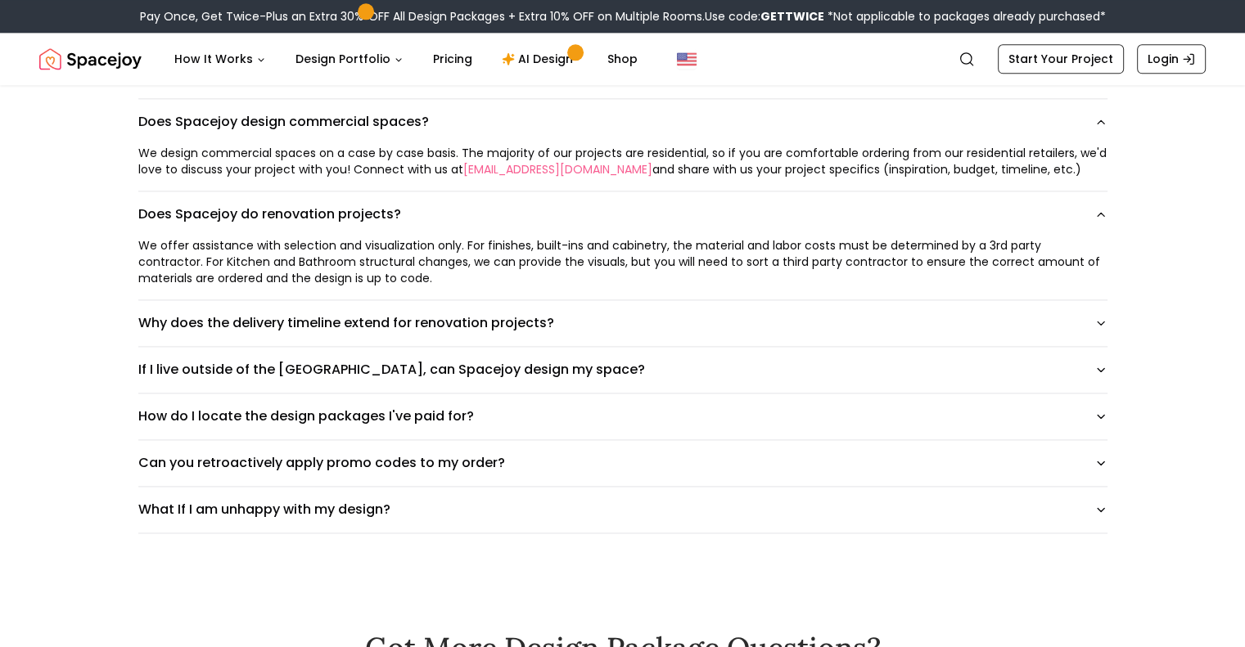
scroll to position [2176, 0]
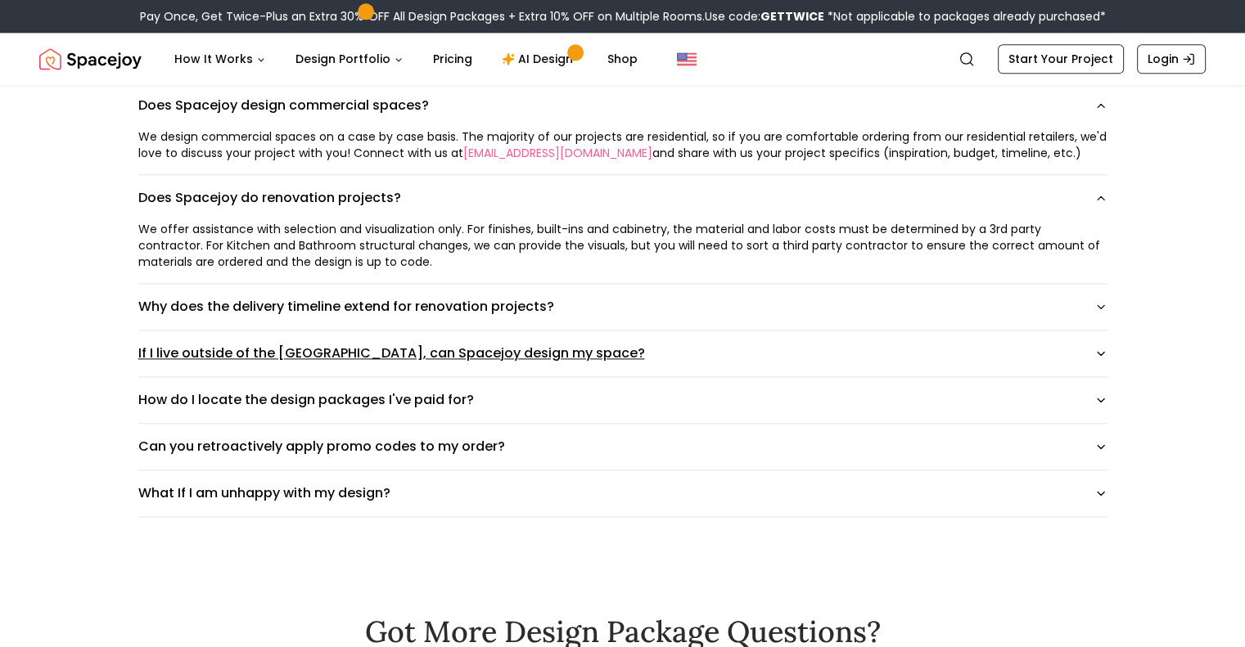
click at [1107, 349] on icon "button" at bounding box center [1100, 353] width 13 height 13
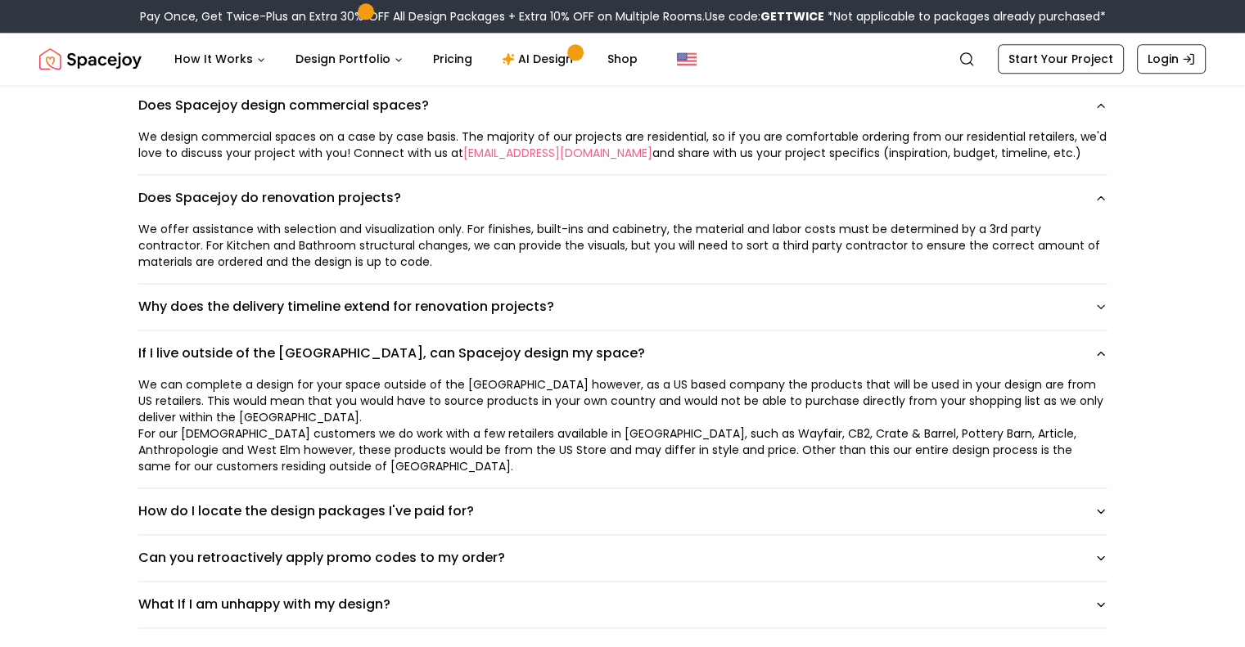
scroll to position [2323, 0]
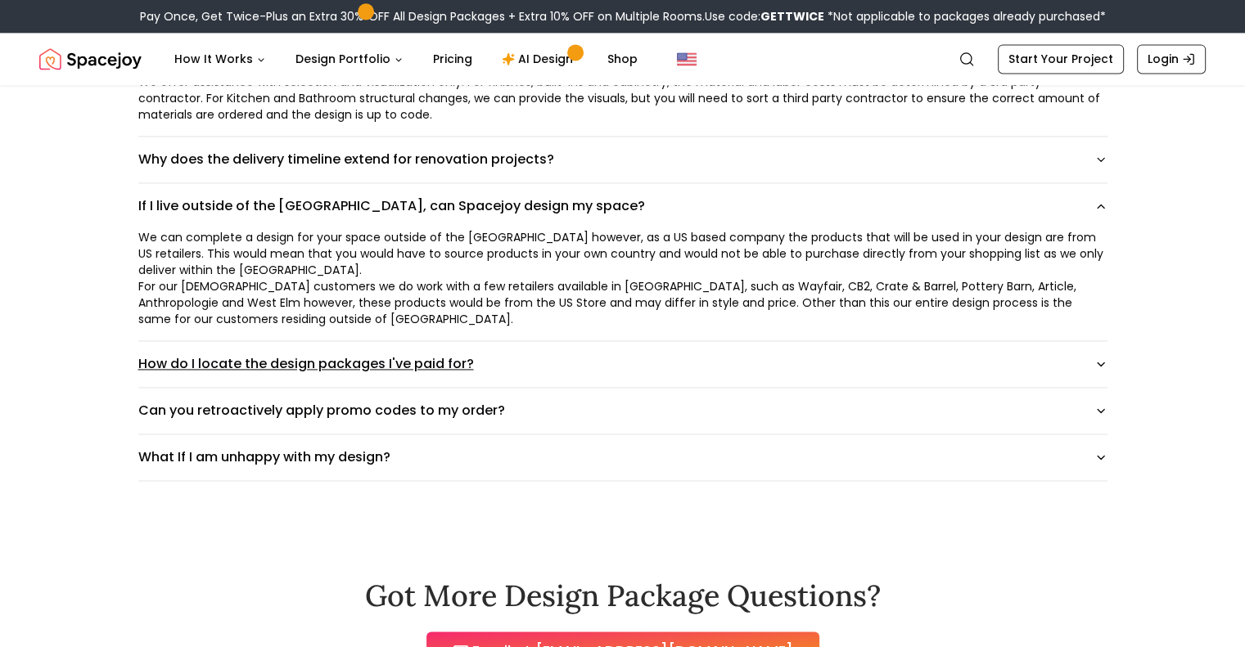
click at [1106, 358] on icon "button" at bounding box center [1100, 364] width 13 height 13
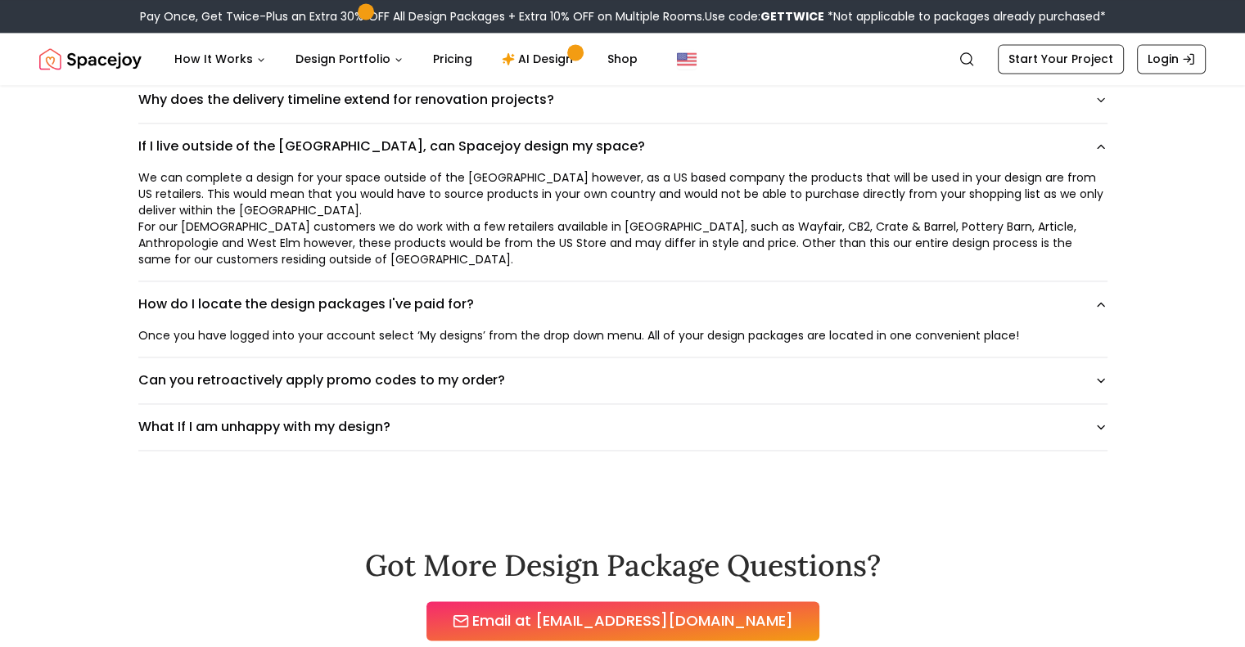
scroll to position [2386, 0]
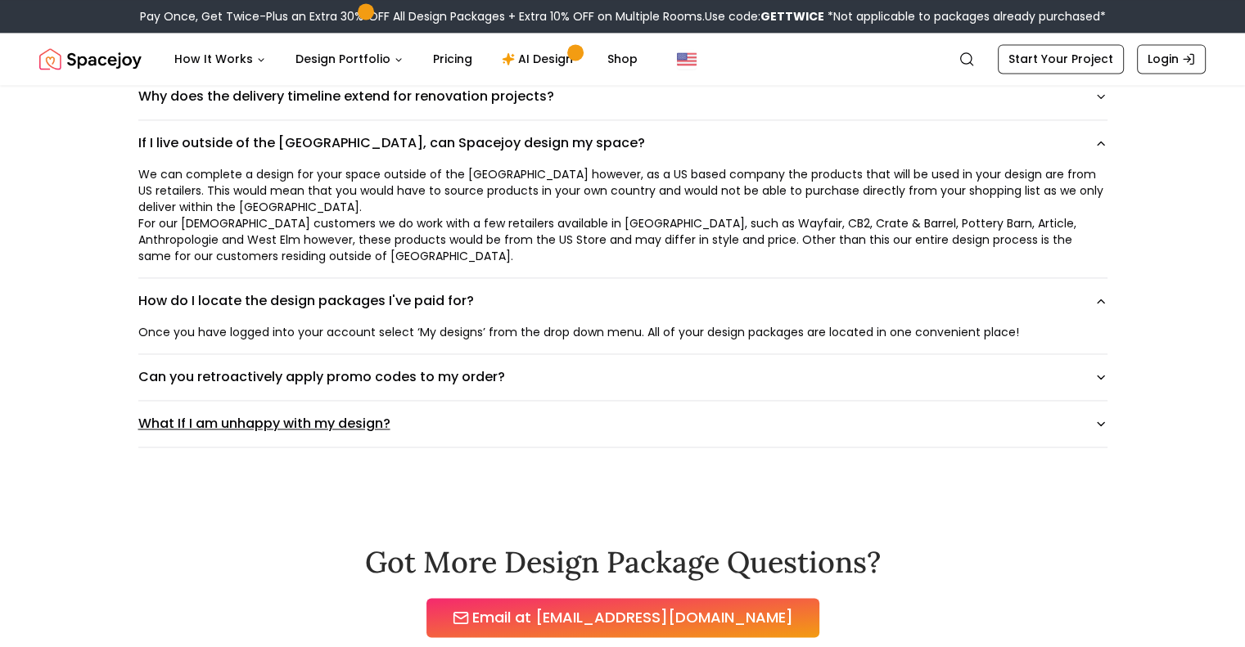
click at [1107, 417] on icon "button" at bounding box center [1100, 423] width 13 height 13
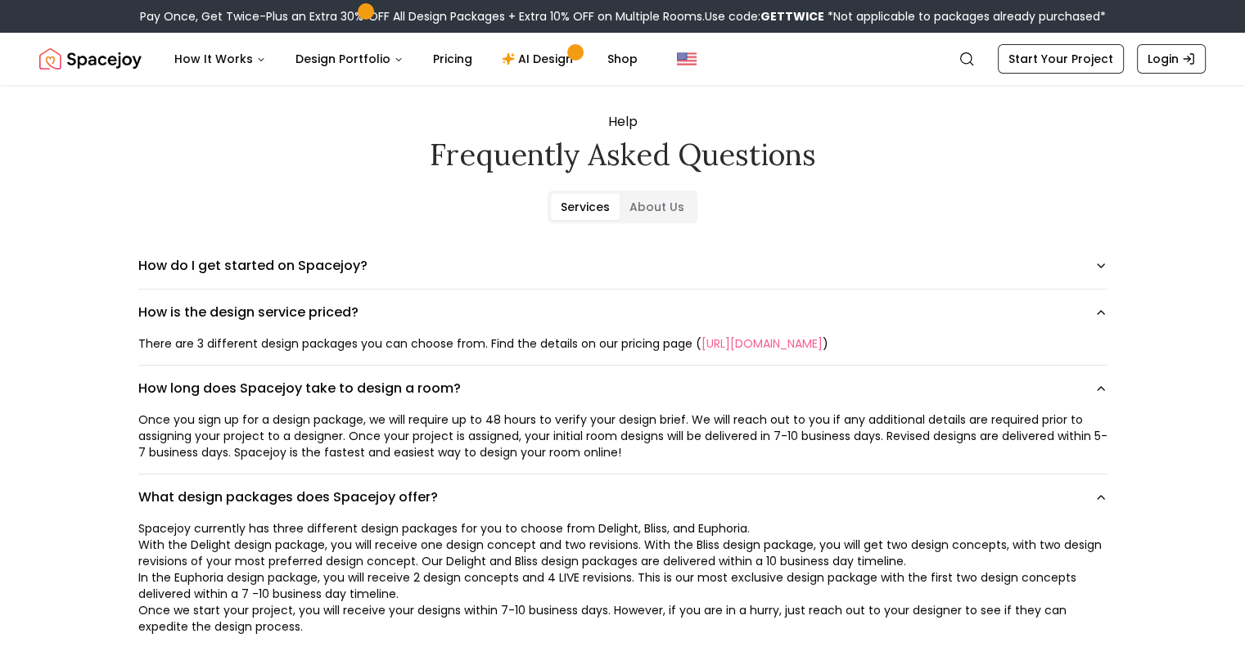
scroll to position [0, 0]
